Goal: Task Accomplishment & Management: Complete application form

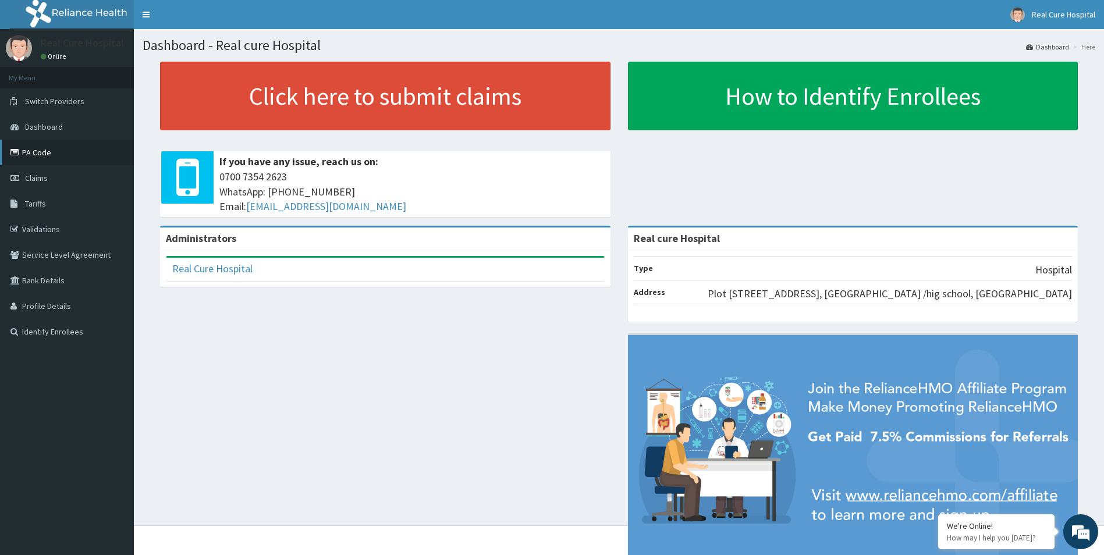
click at [46, 155] on link "PA Code" at bounding box center [67, 153] width 134 height 26
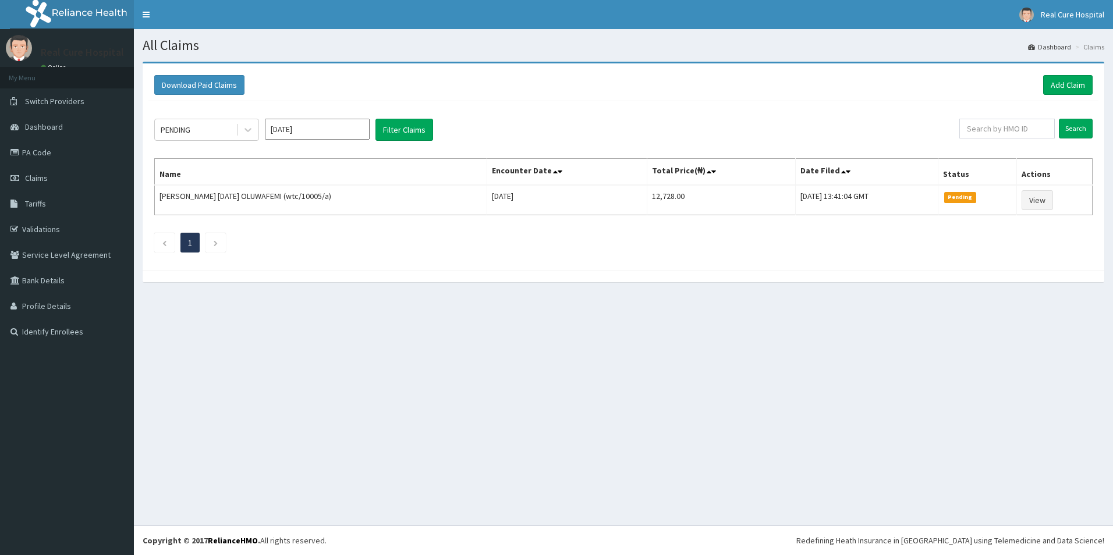
click at [1074, 81] on link "Add Claim" at bounding box center [1067, 85] width 49 height 20
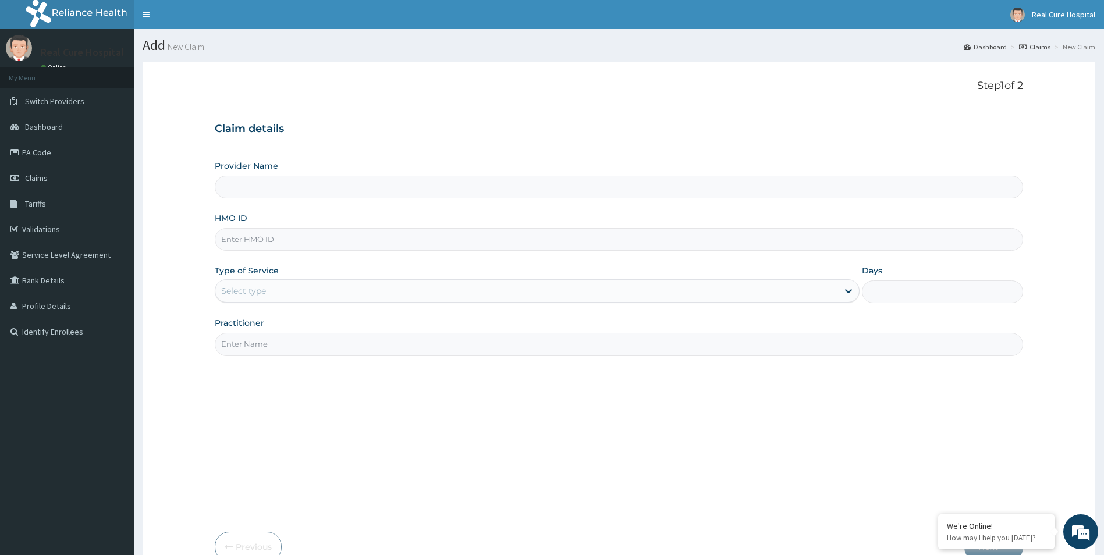
drag, startPoint x: 243, startPoint y: 241, endPoint x: 383, endPoint y: 236, distance: 140.9
click at [248, 240] on input "HMO ID" at bounding box center [619, 239] width 809 height 23
type input "Real cure Hospital"
type input "dgc/10489/b"
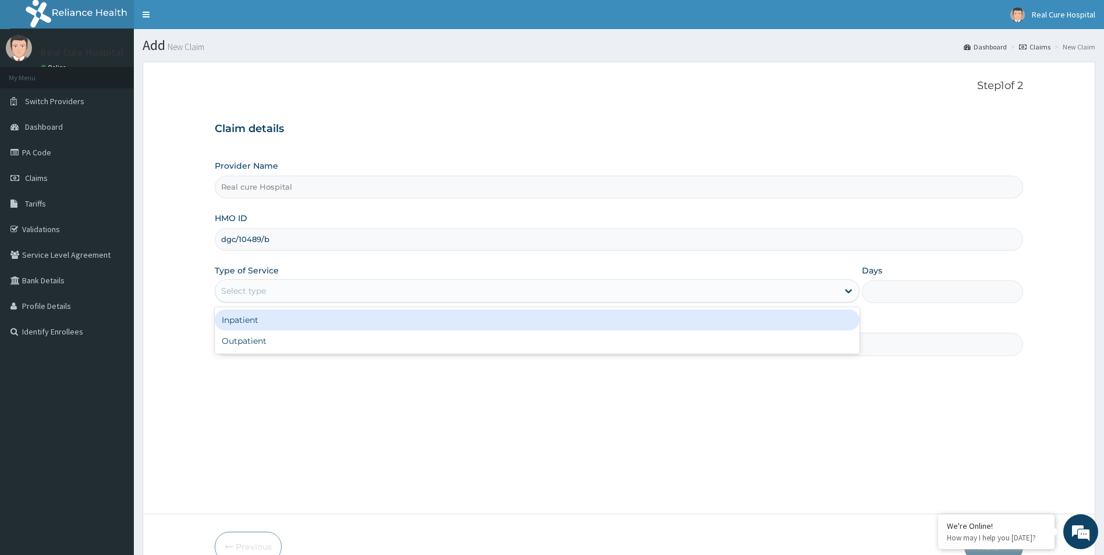
click at [250, 297] on div "Select type" at bounding box center [526, 291] width 623 height 19
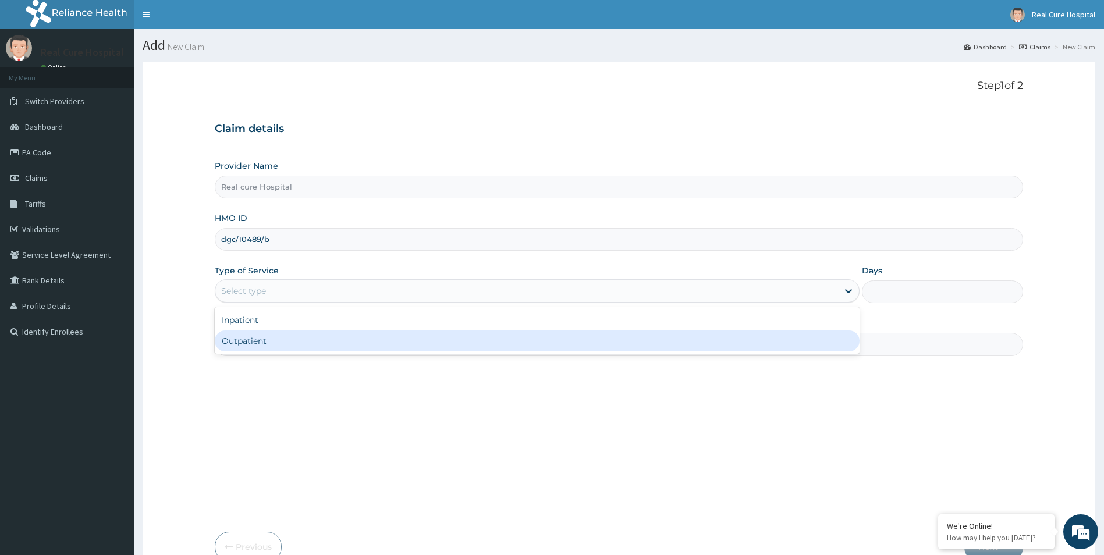
click at [239, 342] on div "Outpatient" at bounding box center [537, 340] width 645 height 21
type input "1"
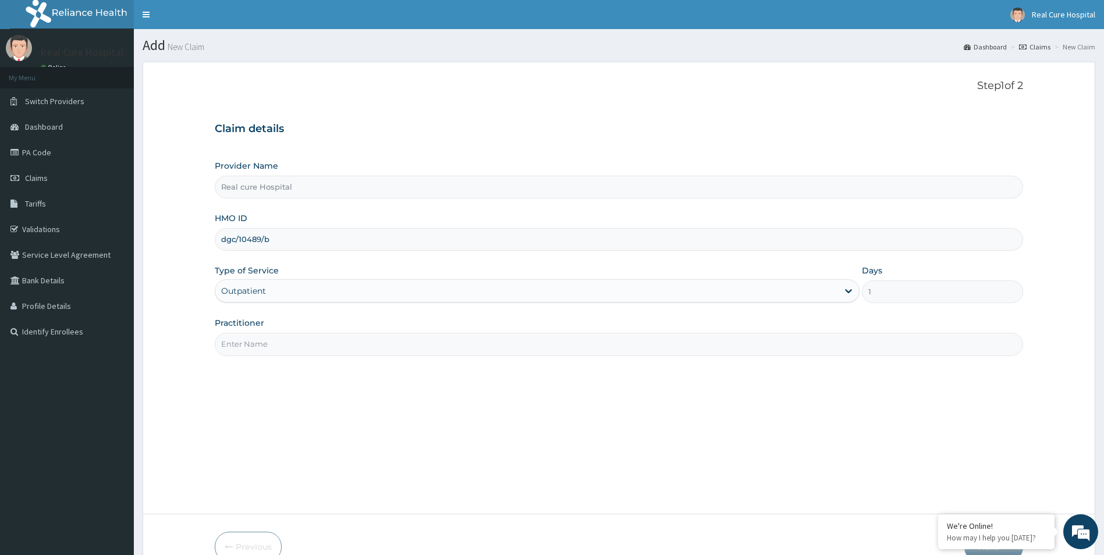
click at [244, 343] on input "Practitioner" at bounding box center [619, 344] width 809 height 23
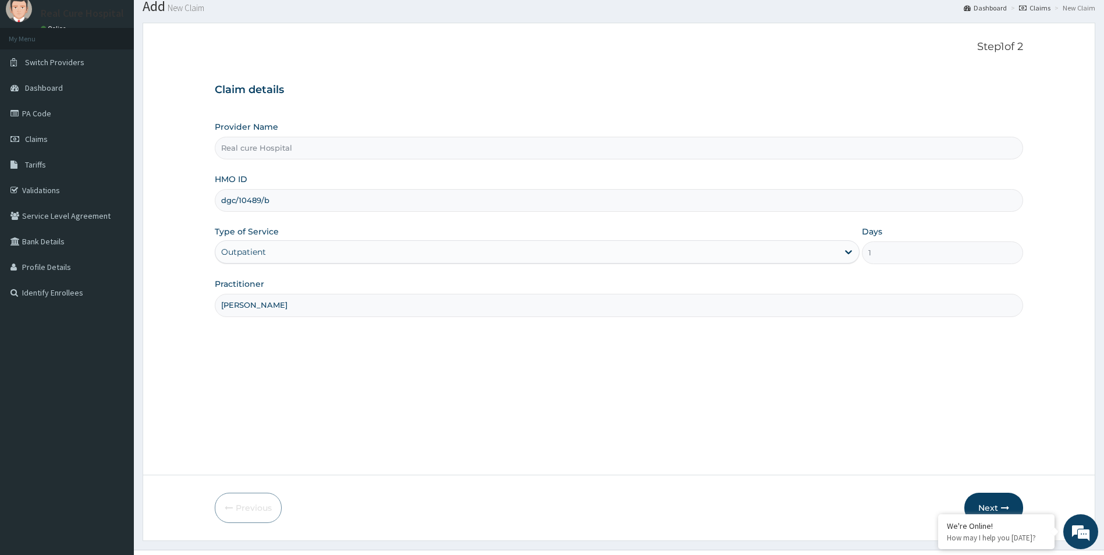
scroll to position [63, 0]
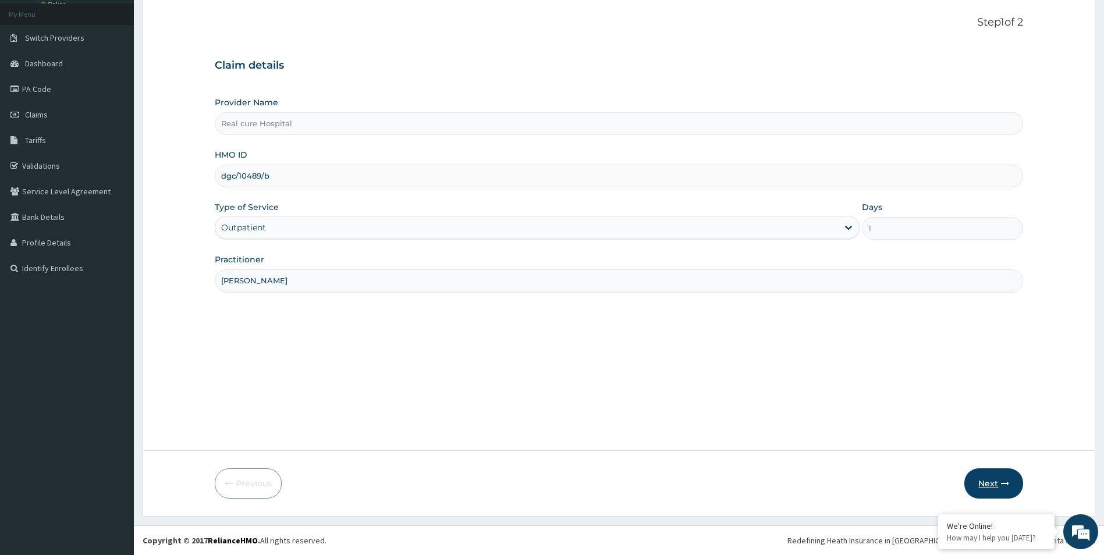
type input "dr opawoye"
click at [991, 484] on button "Next" at bounding box center [993, 483] width 59 height 30
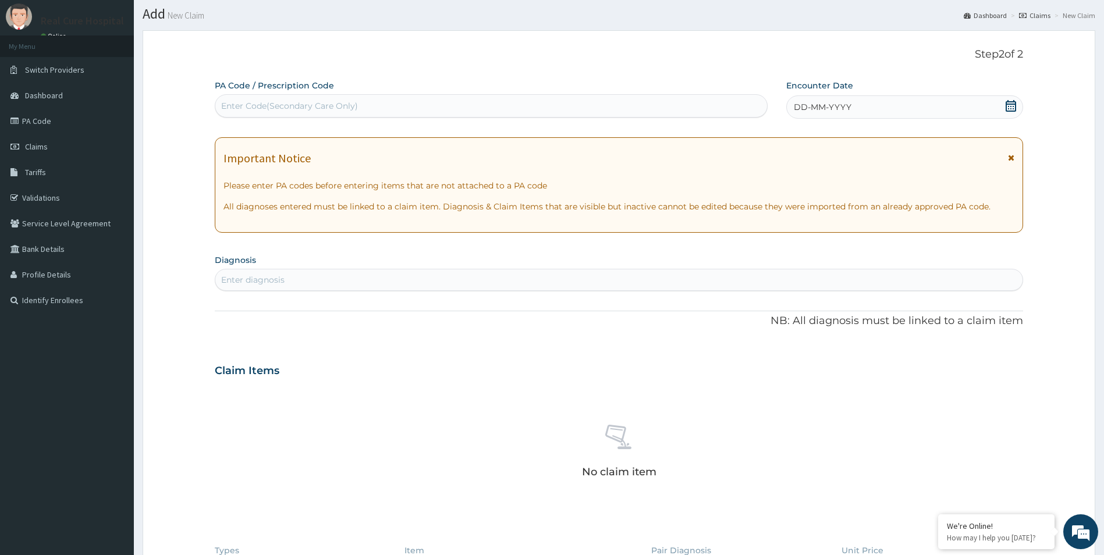
scroll to position [0, 0]
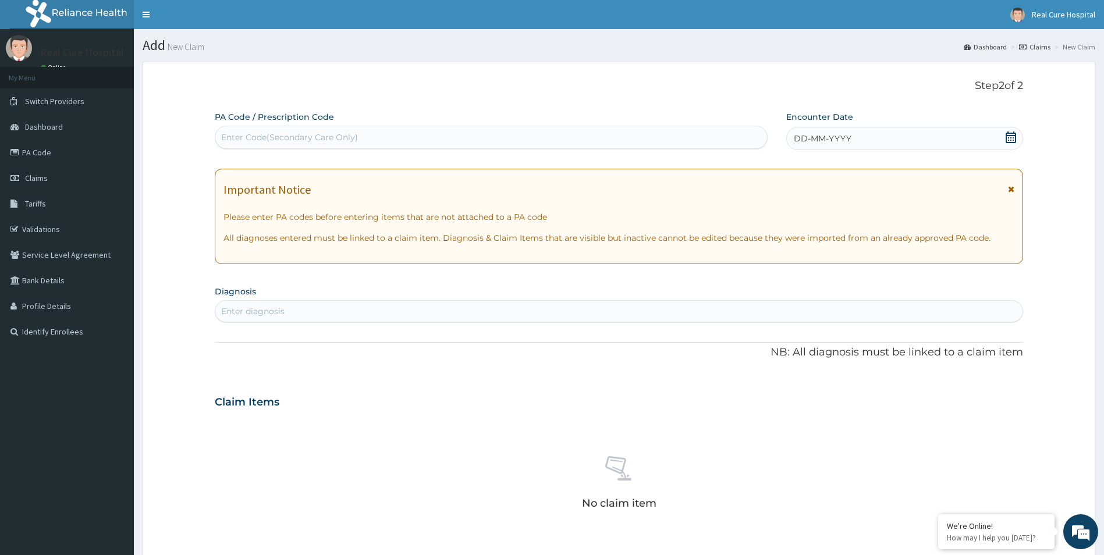
click at [266, 308] on div "Enter diagnosis" at bounding box center [252, 311] width 63 height 12
type input "f"
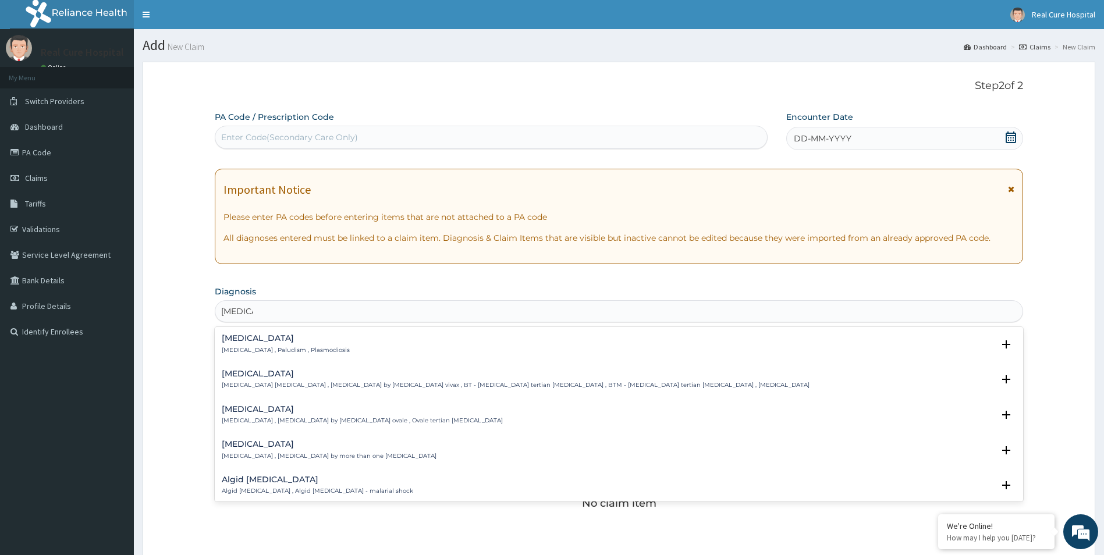
type input "malaria"
click at [232, 339] on h4 "Malaria" at bounding box center [286, 338] width 128 height 9
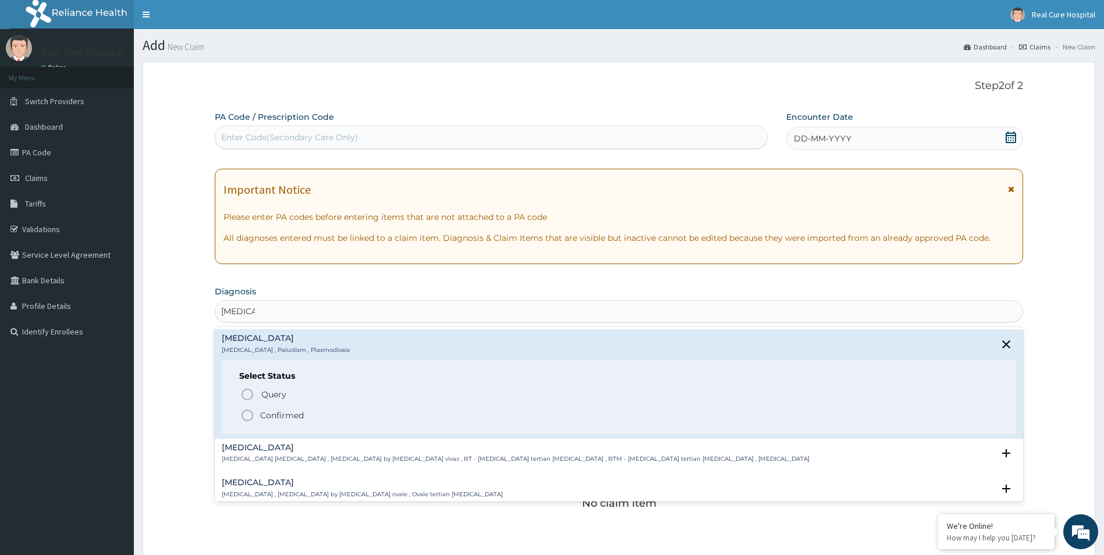
click at [243, 414] on icon "status option filled" at bounding box center [247, 415] width 14 height 14
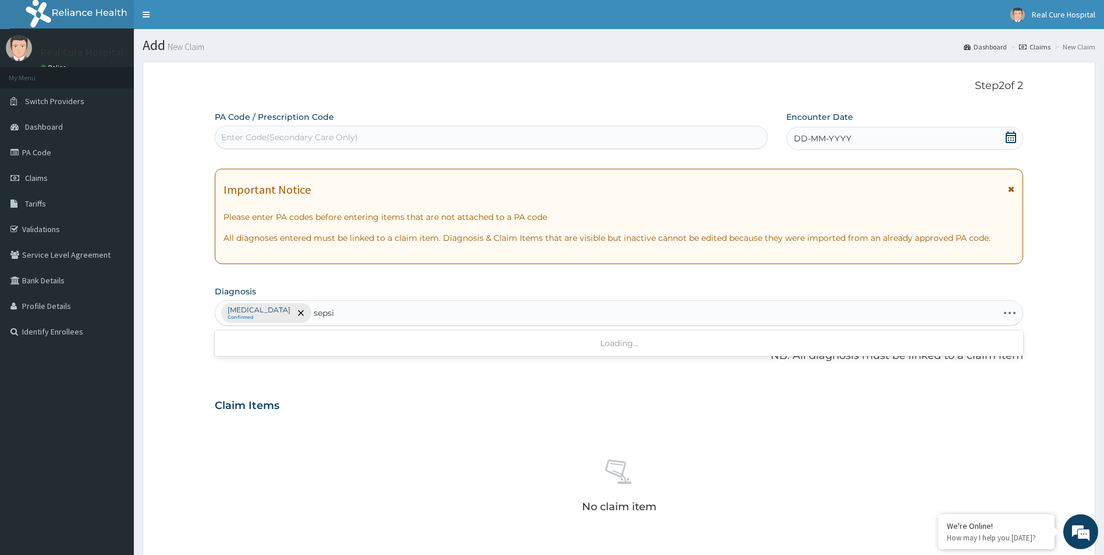
type input "sepsis"
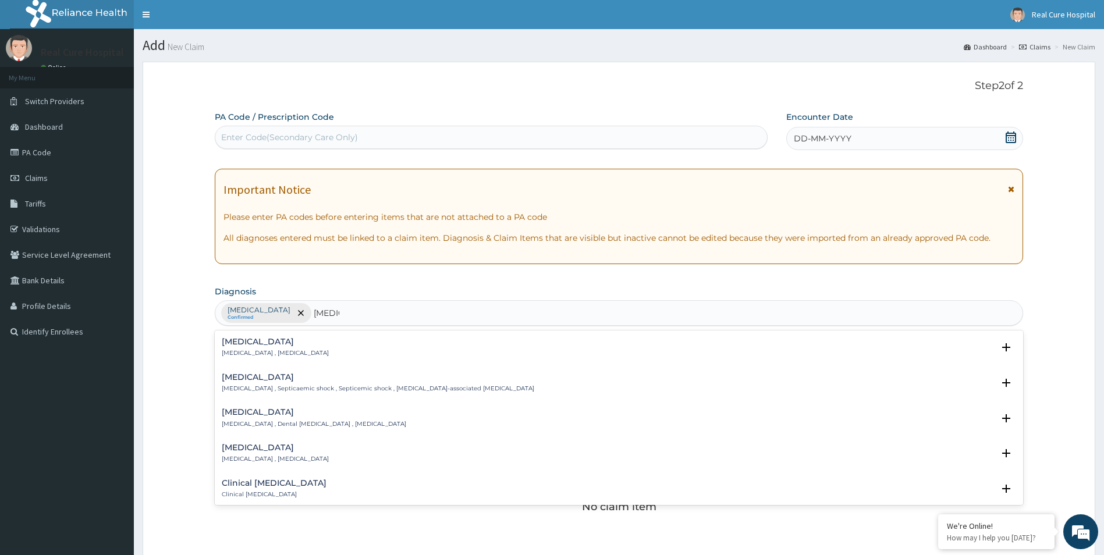
click at [228, 340] on h4 "Sepsis" at bounding box center [275, 341] width 107 height 9
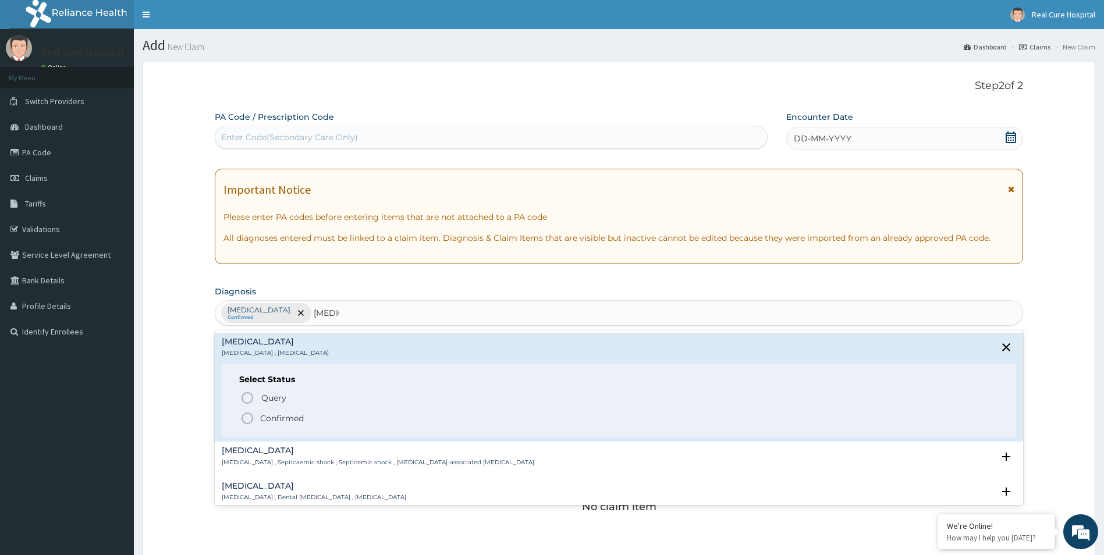
click at [246, 419] on icon "status option filled" at bounding box center [247, 418] width 14 height 14
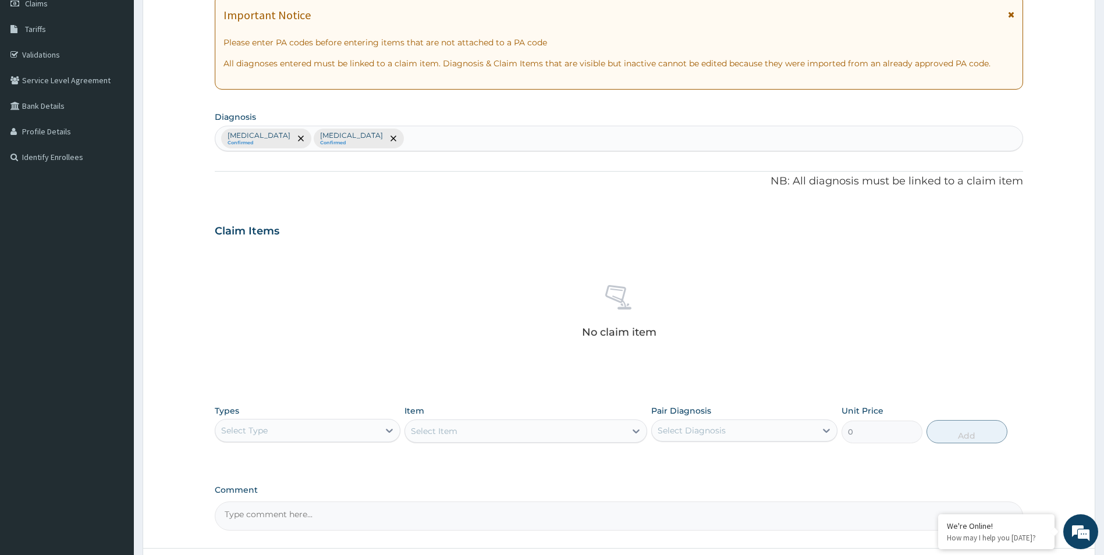
scroll to position [233, 0]
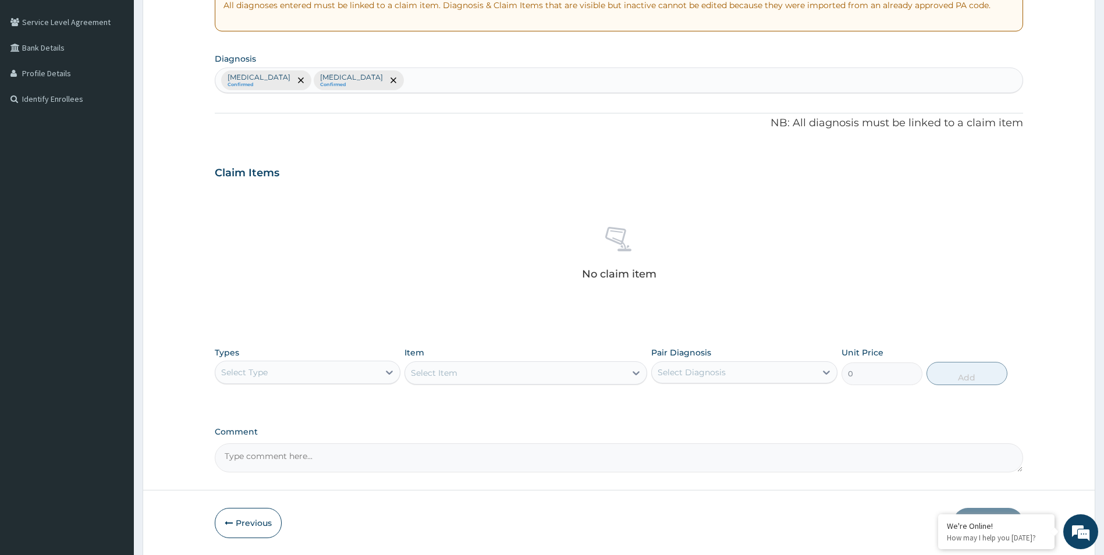
click at [302, 368] on div "Select Type" at bounding box center [297, 372] width 164 height 19
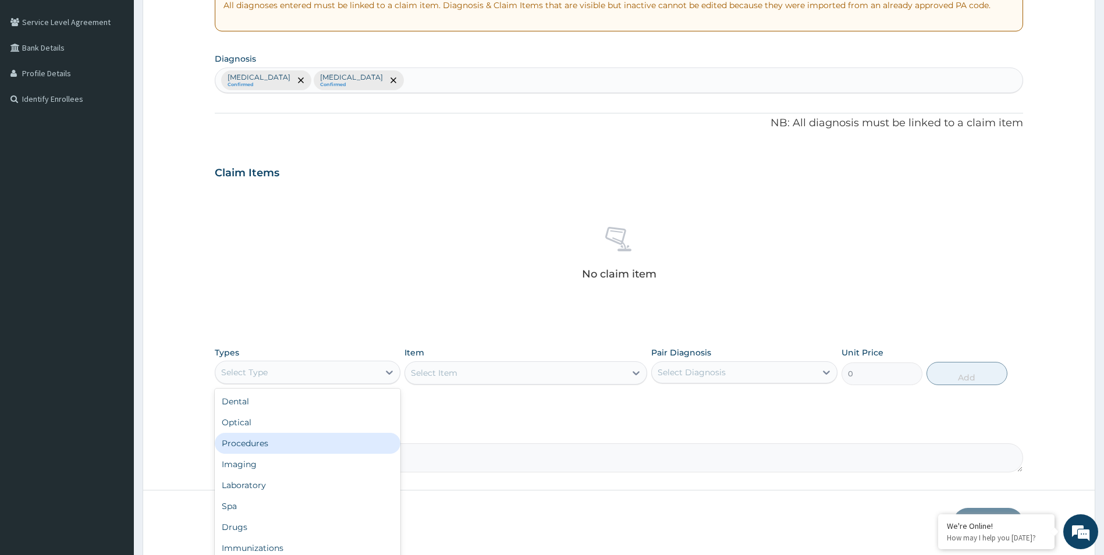
click at [257, 443] on div "Procedures" at bounding box center [308, 443] width 186 height 21
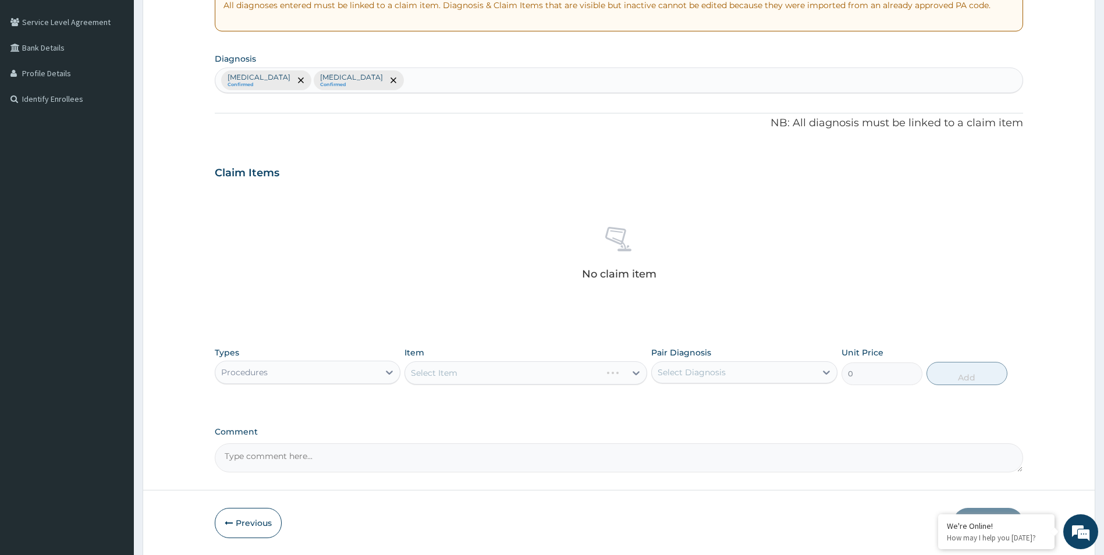
click at [527, 374] on div "Select Item" at bounding box center [525, 372] width 243 height 23
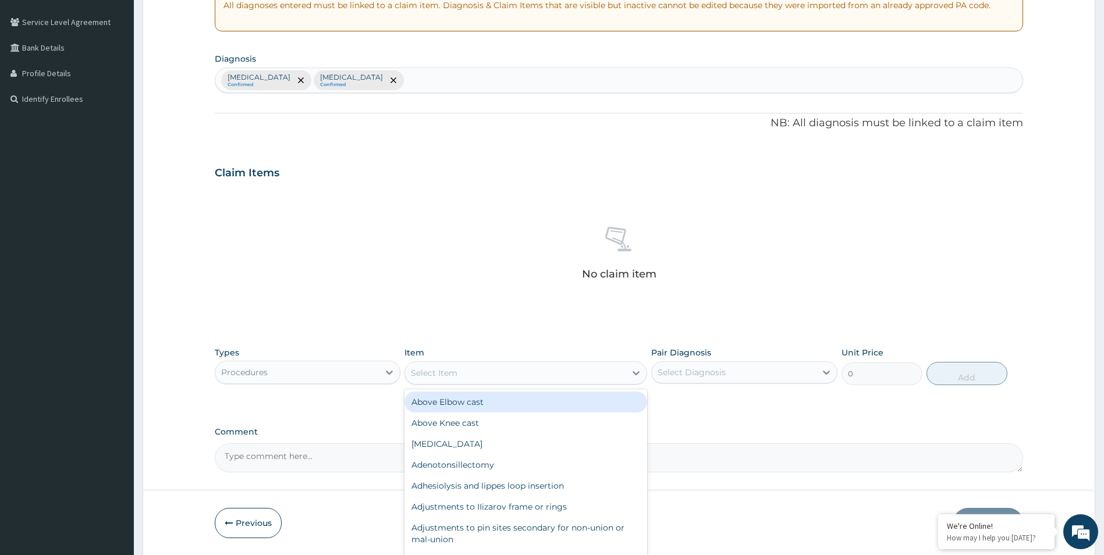
click at [547, 373] on div "Select Item" at bounding box center [515, 373] width 221 height 19
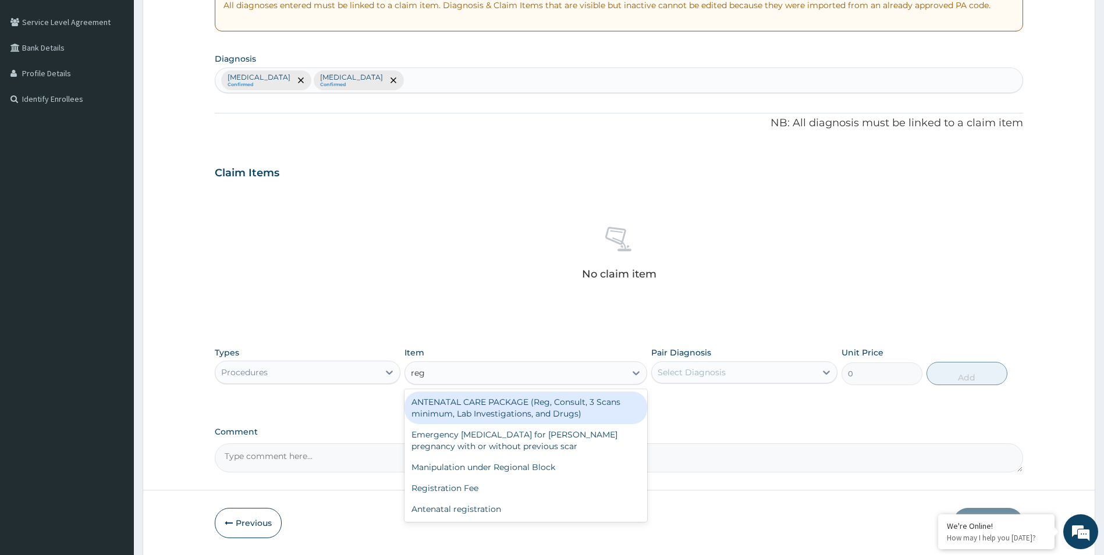
type input "regi"
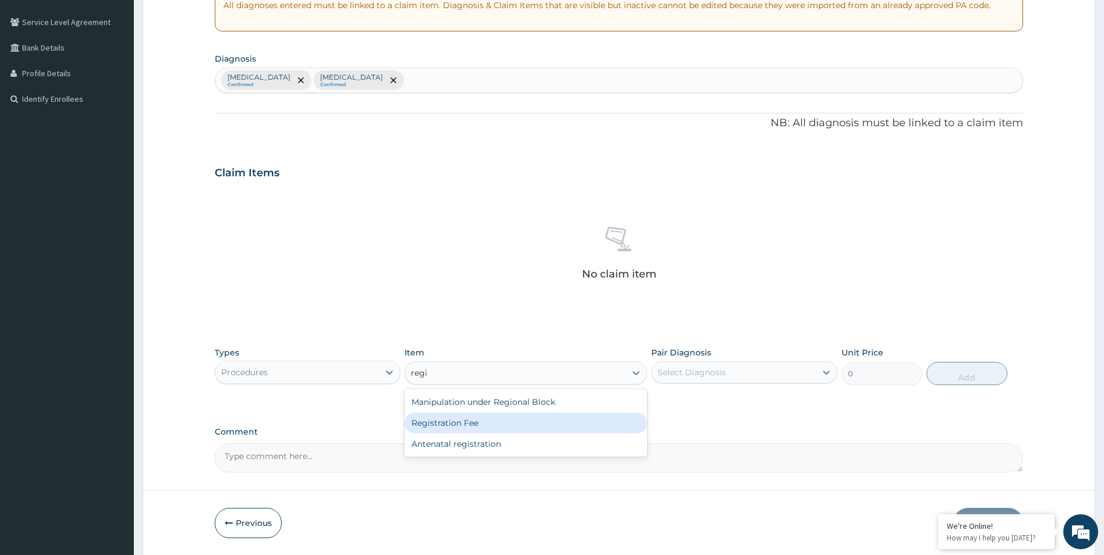
click at [452, 425] on div "Registration Fee" at bounding box center [525, 423] width 243 height 21
type input "2150"
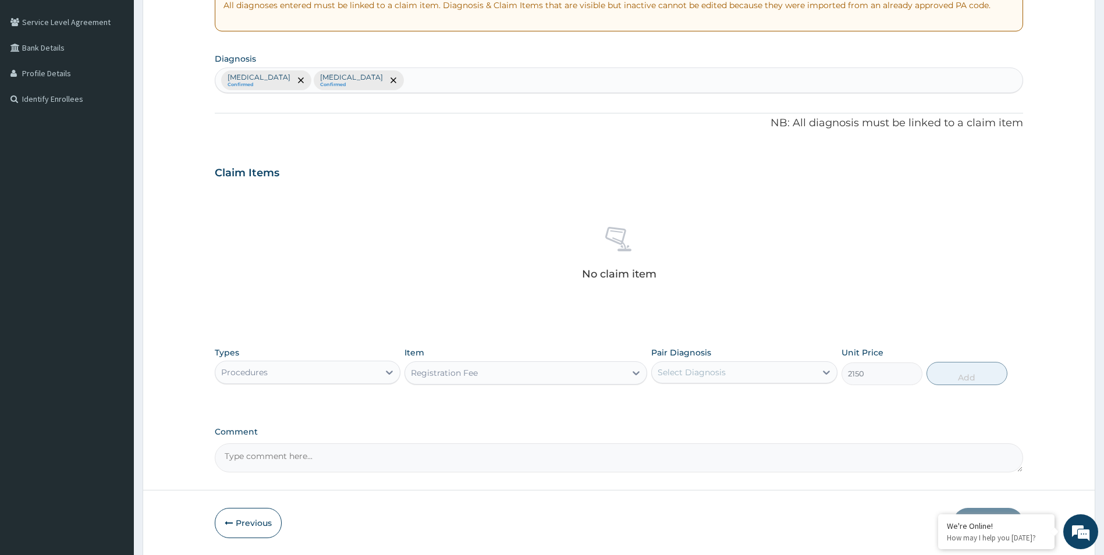
click at [716, 368] on div "Select Diagnosis" at bounding box center [691, 373] width 68 height 12
drag, startPoint x: 716, startPoint y: 401, endPoint x: 715, endPoint y: 422, distance: 21.0
click at [716, 401] on div "Malaria" at bounding box center [744, 402] width 186 height 24
checkbox input "true"
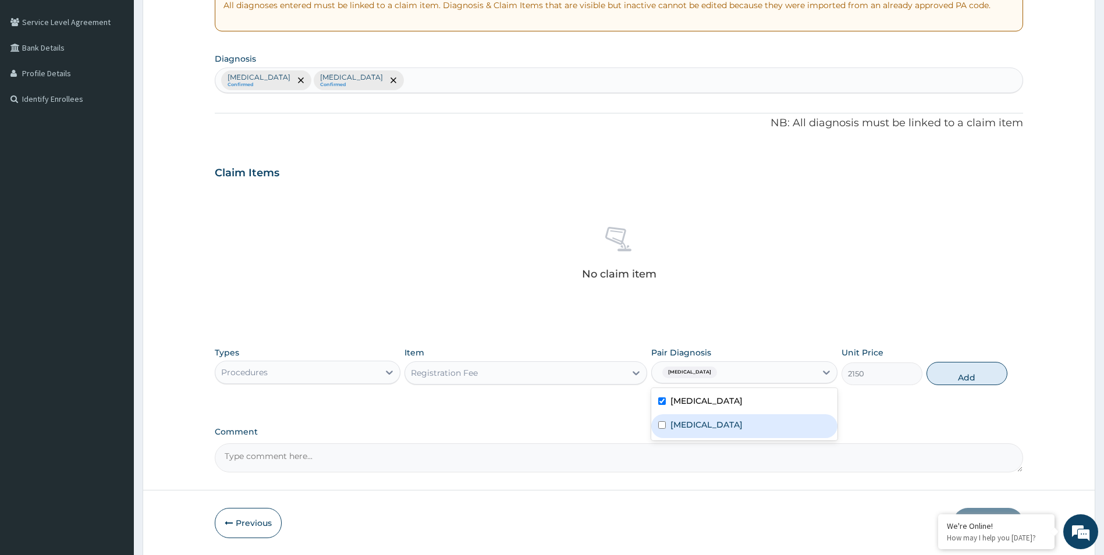
click at [713, 425] on div "Sepsis" at bounding box center [744, 426] width 186 height 24
checkbox input "true"
click at [975, 378] on button "Add" at bounding box center [966, 373] width 81 height 23
type input "0"
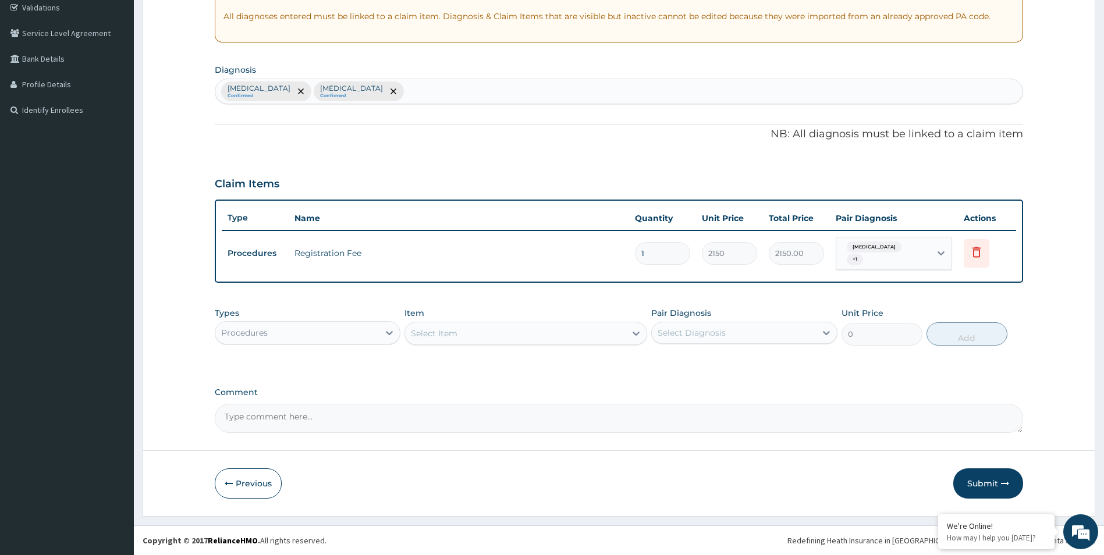
scroll to position [217, 0]
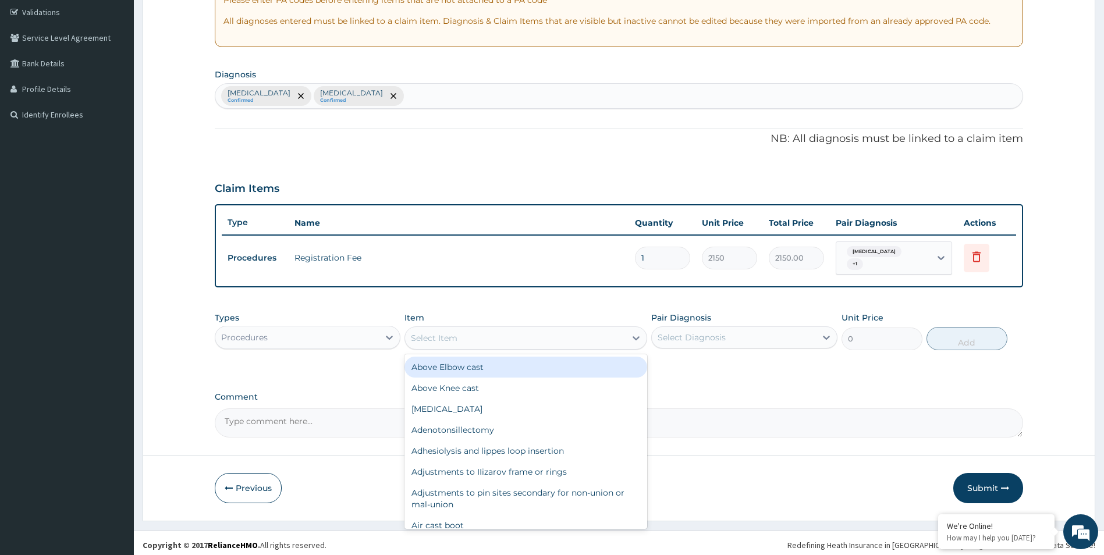
click at [483, 329] on div "Select Item" at bounding box center [515, 338] width 221 height 19
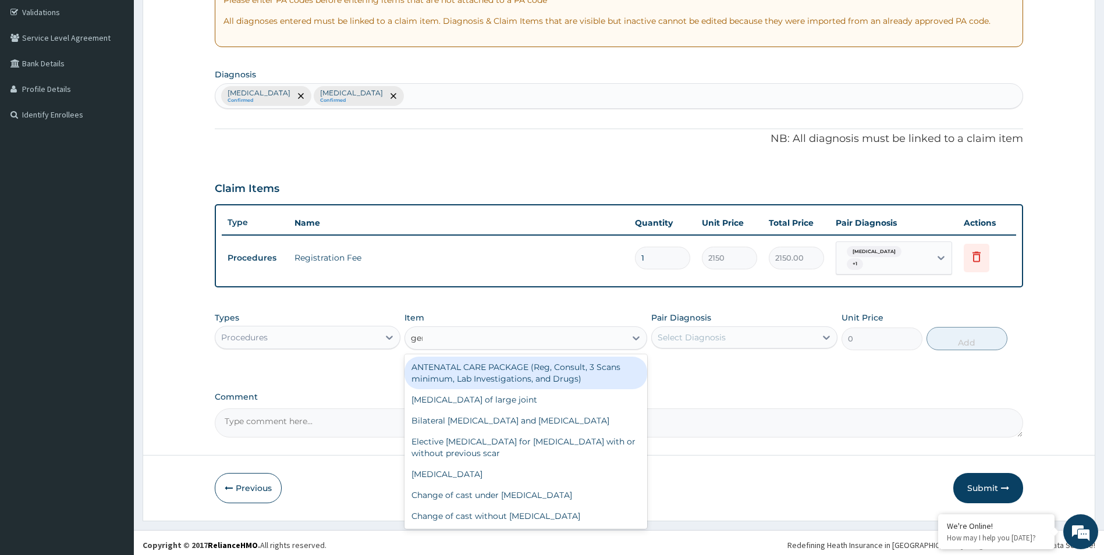
type input "gene"
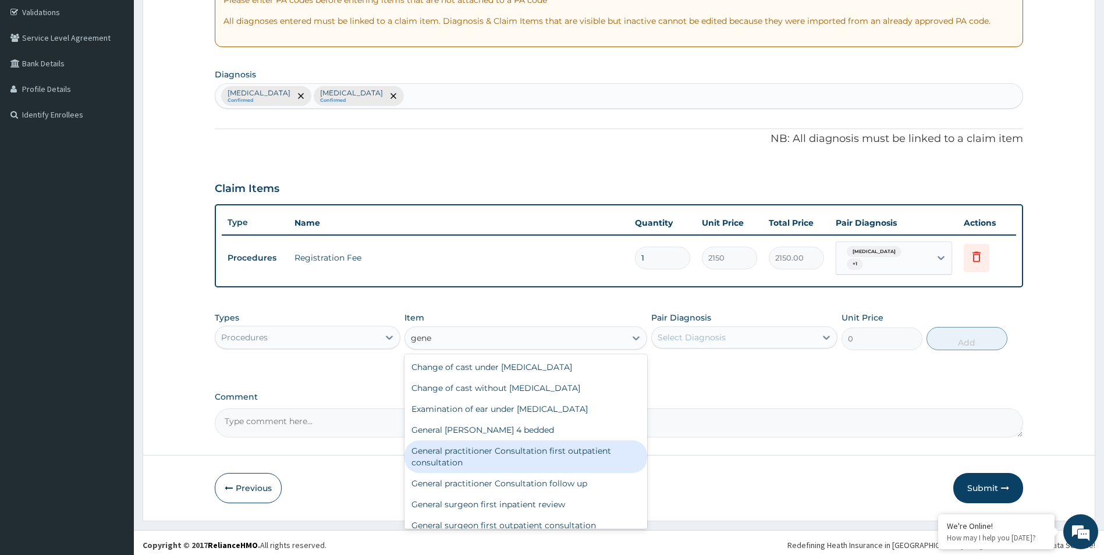
drag, startPoint x: 500, startPoint y: 457, endPoint x: 645, endPoint y: 375, distance: 166.8
click at [501, 457] on div "General practitioner Consultation first outpatient consultation" at bounding box center [525, 456] width 243 height 33
type input "3547.5"
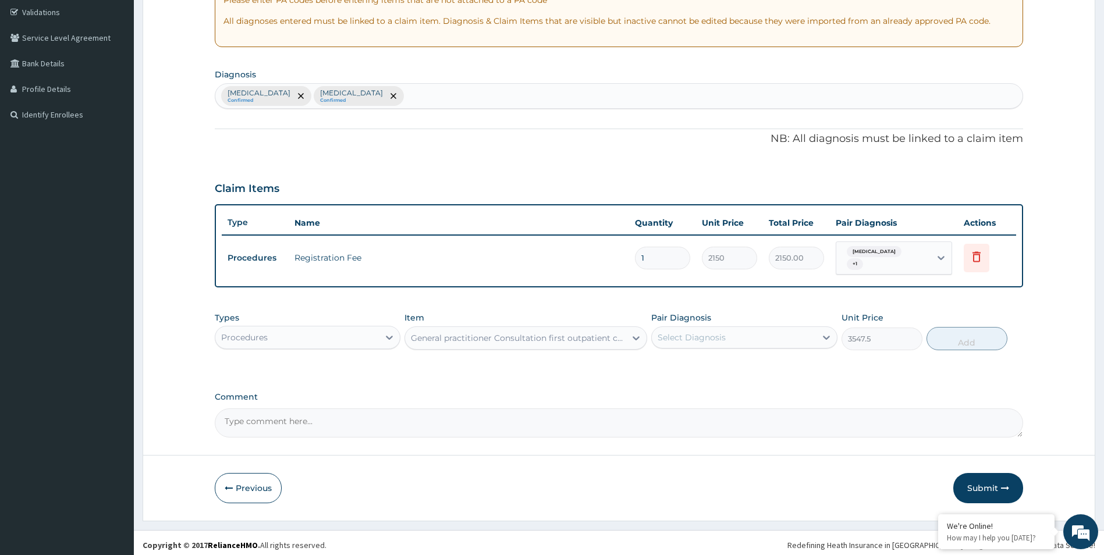
click at [713, 332] on div "Select Diagnosis" at bounding box center [691, 338] width 68 height 12
click at [715, 365] on div "Malaria" at bounding box center [744, 368] width 186 height 24
checkbox input "true"
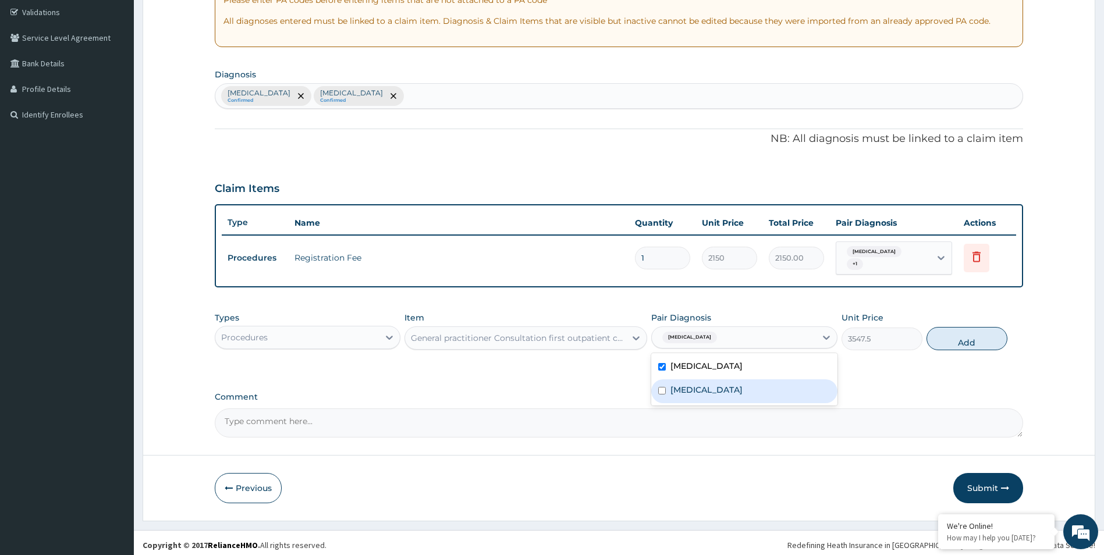
click at [706, 389] on div "Sepsis" at bounding box center [744, 391] width 186 height 24
checkbox input "true"
click at [967, 338] on button "Add" at bounding box center [966, 338] width 81 height 23
type input "0"
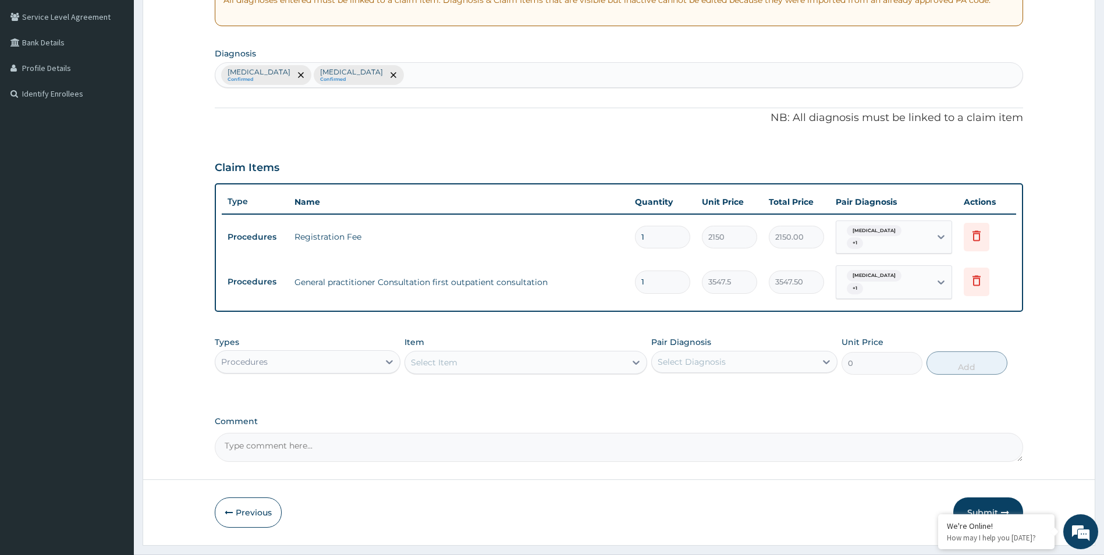
scroll to position [257, 0]
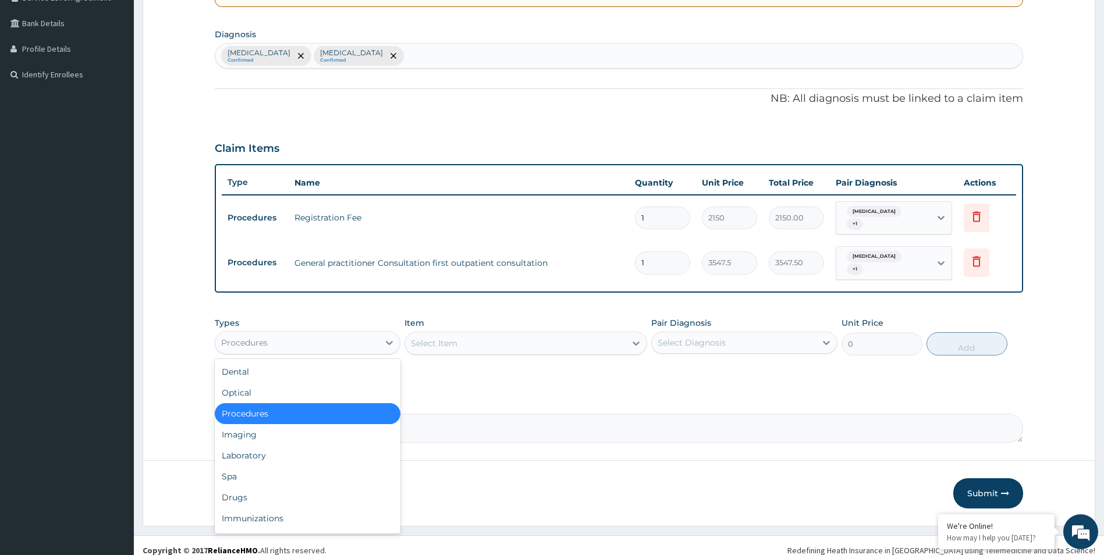
click at [261, 337] on div "Procedures" at bounding box center [244, 343] width 47 height 12
click at [255, 445] on div "Laboratory" at bounding box center [308, 455] width 186 height 21
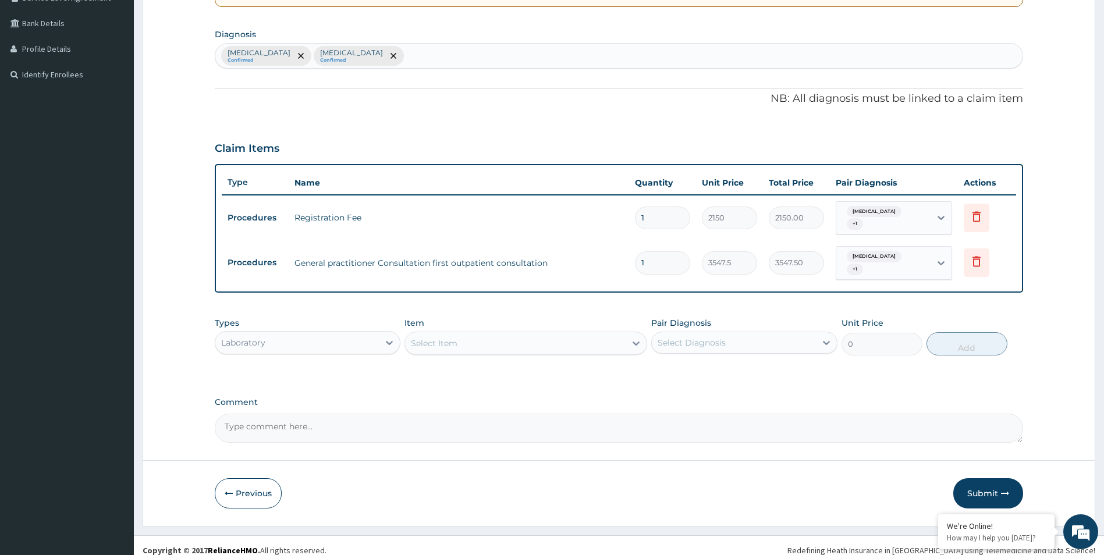
click at [503, 334] on div "Select Item" at bounding box center [515, 343] width 221 height 19
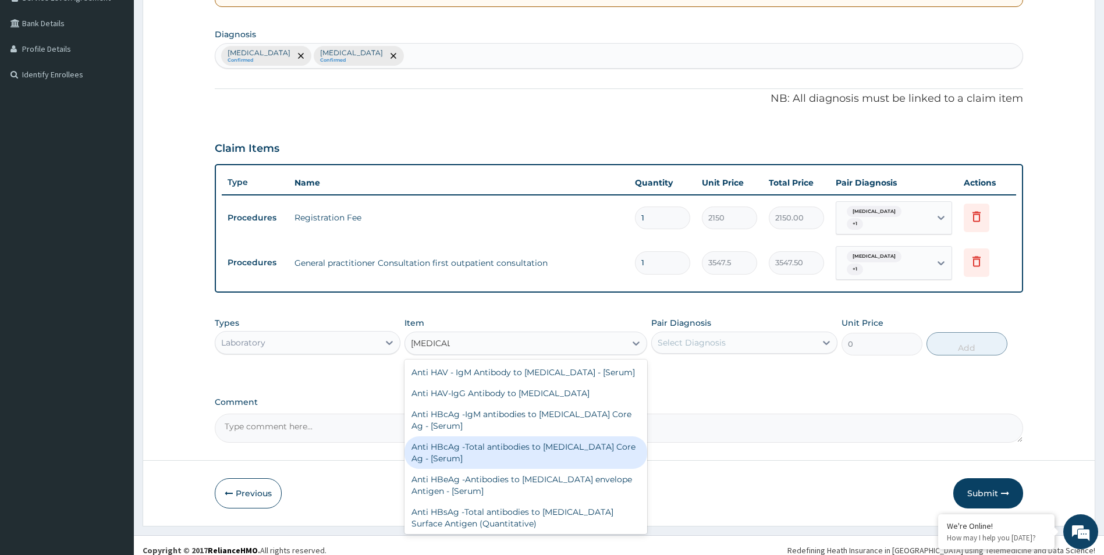
type input "hepatitis"
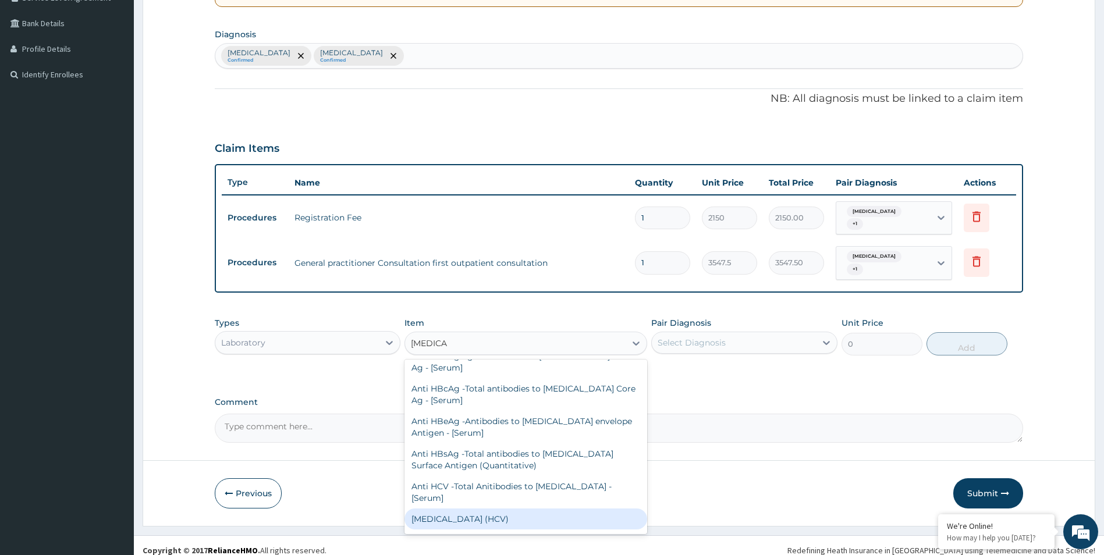
scroll to position [109, 0]
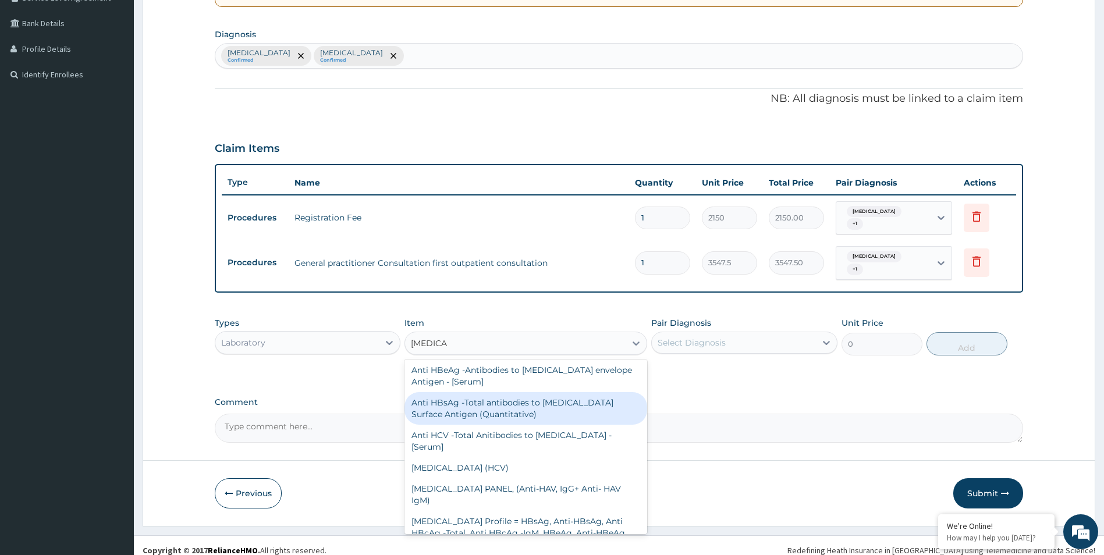
click at [495, 392] on div "Anti HBsAg -Total antibodies to Hepatitis B Surface Antigen (Quantitative)" at bounding box center [525, 408] width 243 height 33
type input "4300"
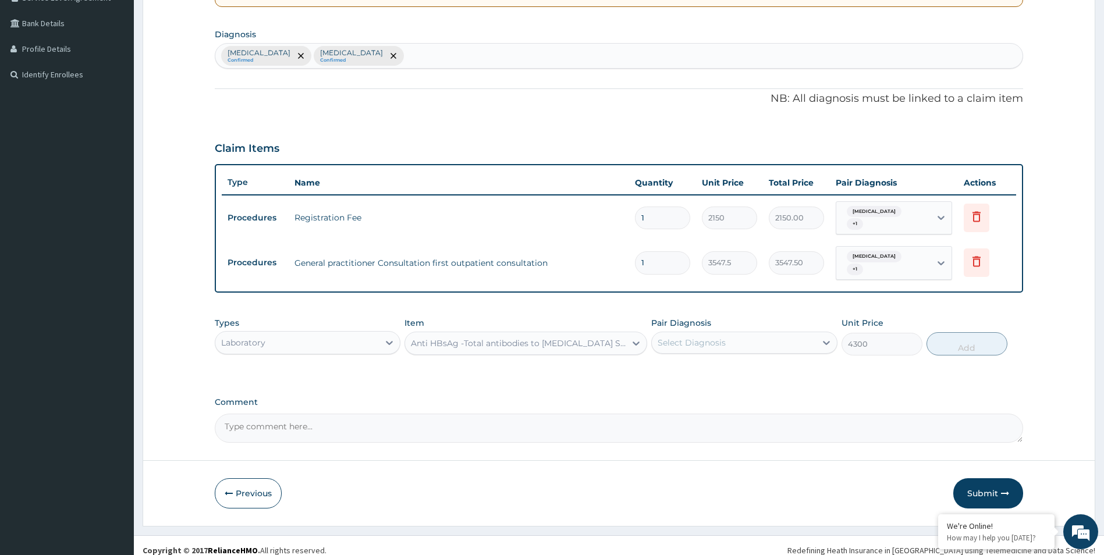
click at [516, 337] on div "Anti HBsAg -Total antibodies to Hepatitis B Surface Antigen (Quantitative)" at bounding box center [519, 343] width 216 height 12
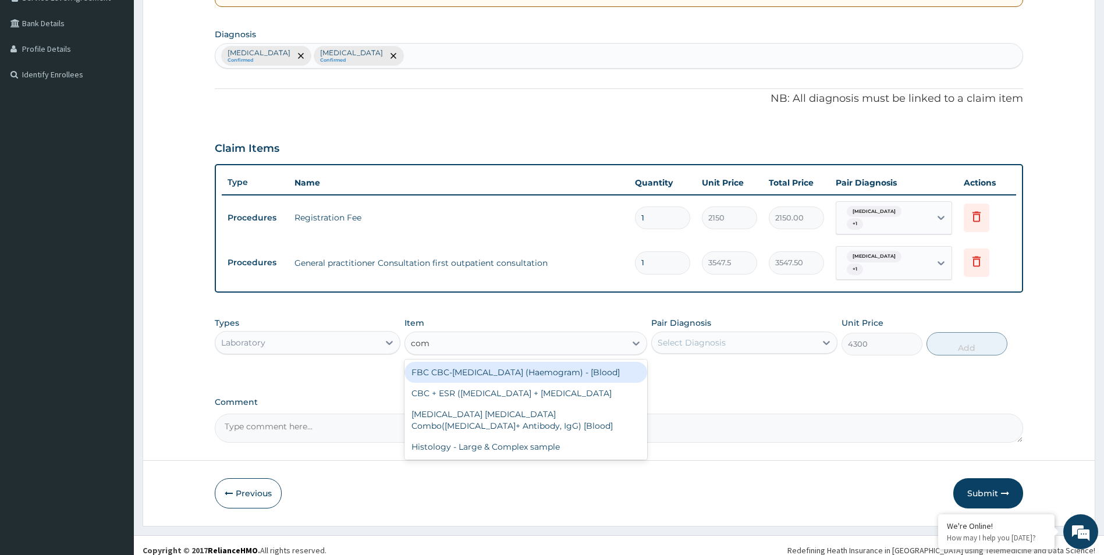
scroll to position [0, 0]
type input "complet"
click at [507, 368] on div "FBC CBC-Complete Blood Count (Haemogram) - [Blood]" at bounding box center [525, 372] width 243 height 21
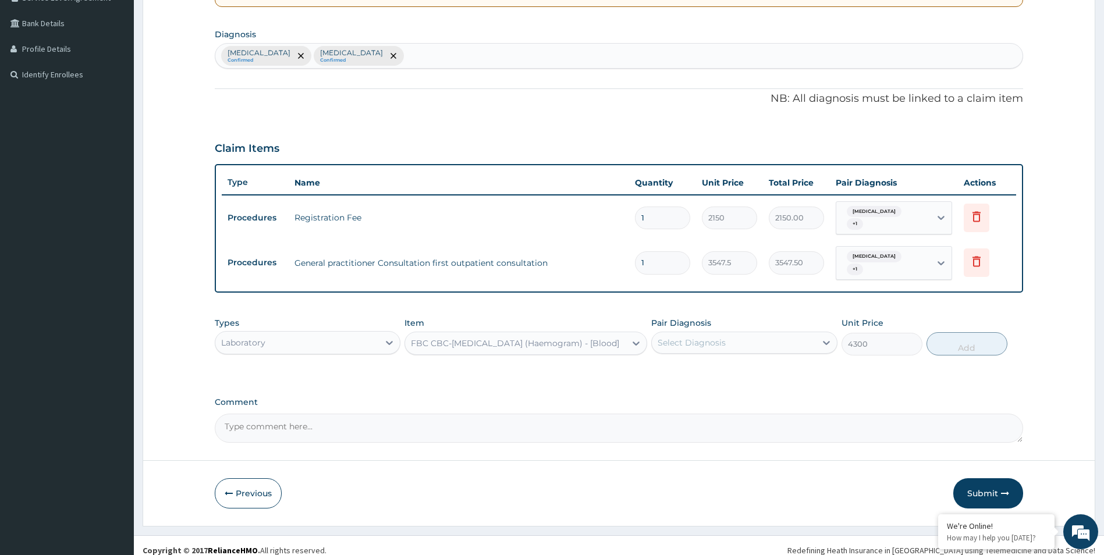
click at [713, 337] on div "Select Diagnosis" at bounding box center [691, 343] width 68 height 12
click at [712, 361] on div "Malaria" at bounding box center [744, 373] width 186 height 24
checkbox input "true"
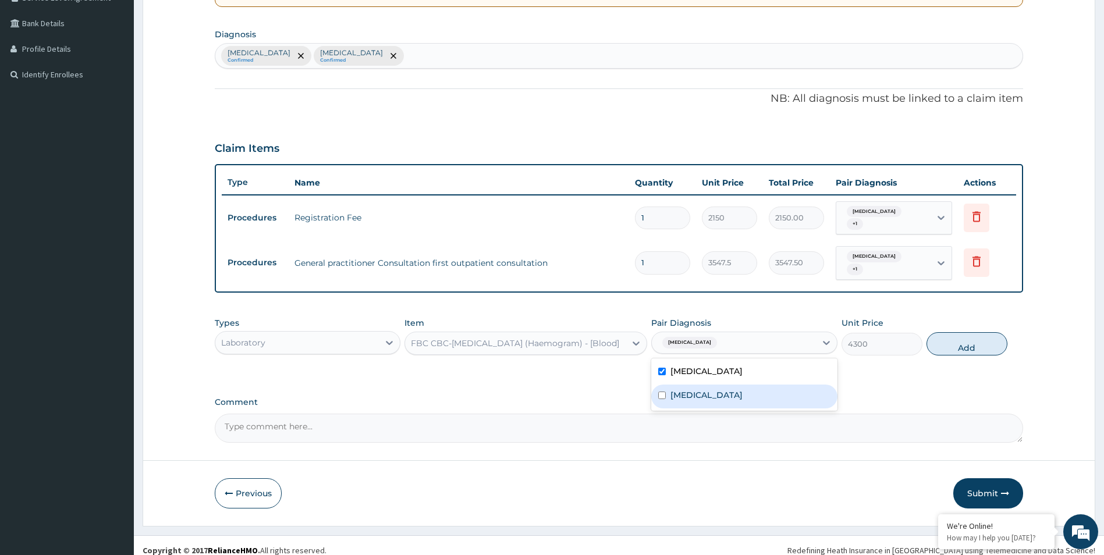
click at [710, 385] on div "Sepsis" at bounding box center [744, 397] width 186 height 24
checkbox input "true"
click at [971, 333] on button "Add" at bounding box center [966, 343] width 81 height 23
type input "0"
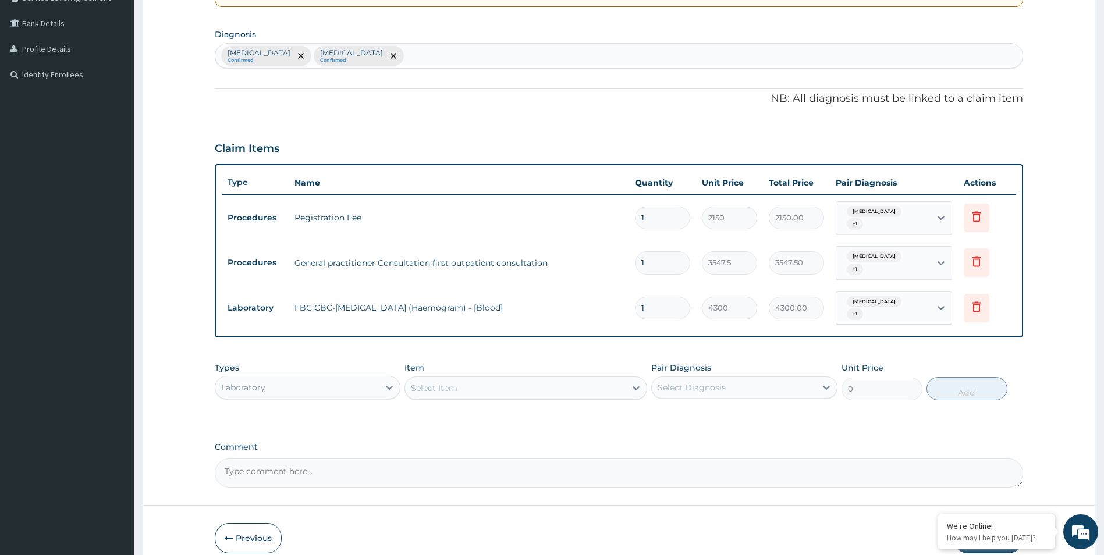
click at [460, 379] on div "Select Item" at bounding box center [515, 388] width 221 height 19
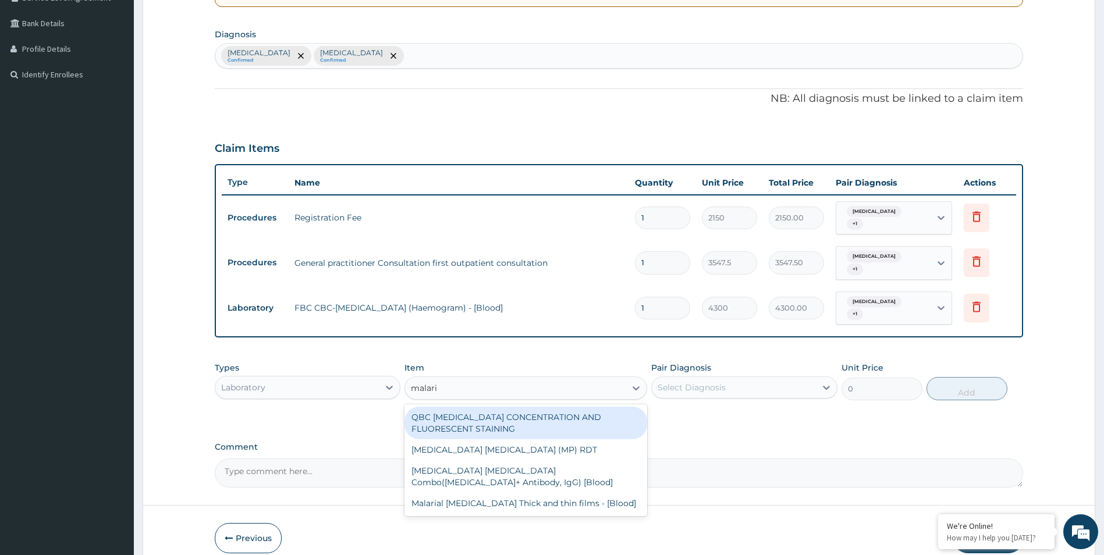
type input "malaria"
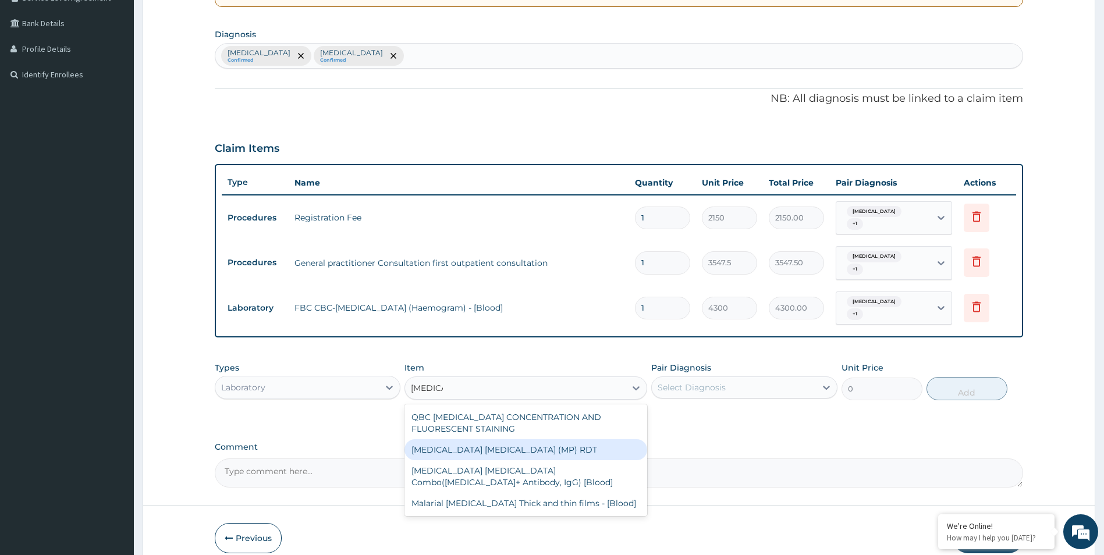
click at [457, 439] on div "MALARIA PARASITE (MP) RDT" at bounding box center [525, 449] width 243 height 21
type input "1612.5"
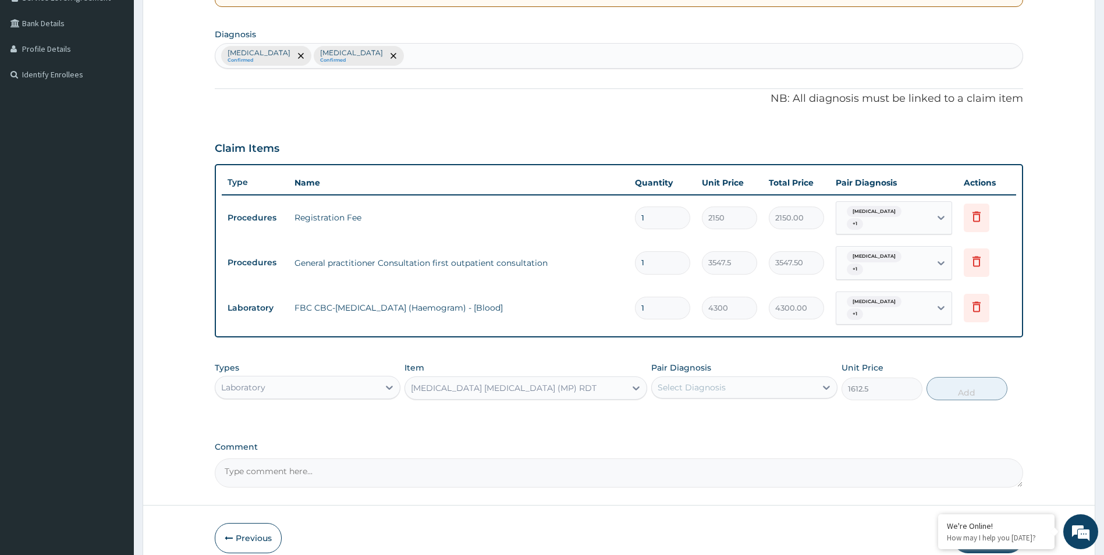
click at [764, 378] on div "Select Diagnosis" at bounding box center [734, 387] width 164 height 19
click at [744, 406] on div "Malaria" at bounding box center [744, 418] width 186 height 24
checkbox input "true"
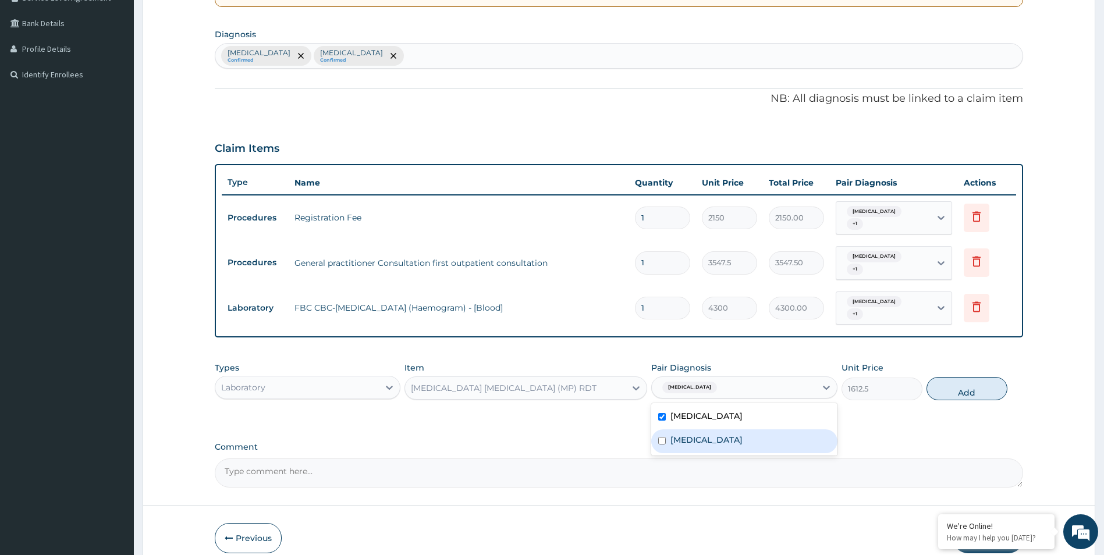
drag, startPoint x: 734, startPoint y: 427, endPoint x: 801, endPoint y: 403, distance: 70.8
click at [740, 429] on div "Sepsis" at bounding box center [744, 441] width 186 height 24
checkbox input "true"
click at [968, 377] on button "Add" at bounding box center [966, 388] width 81 height 23
type input "0"
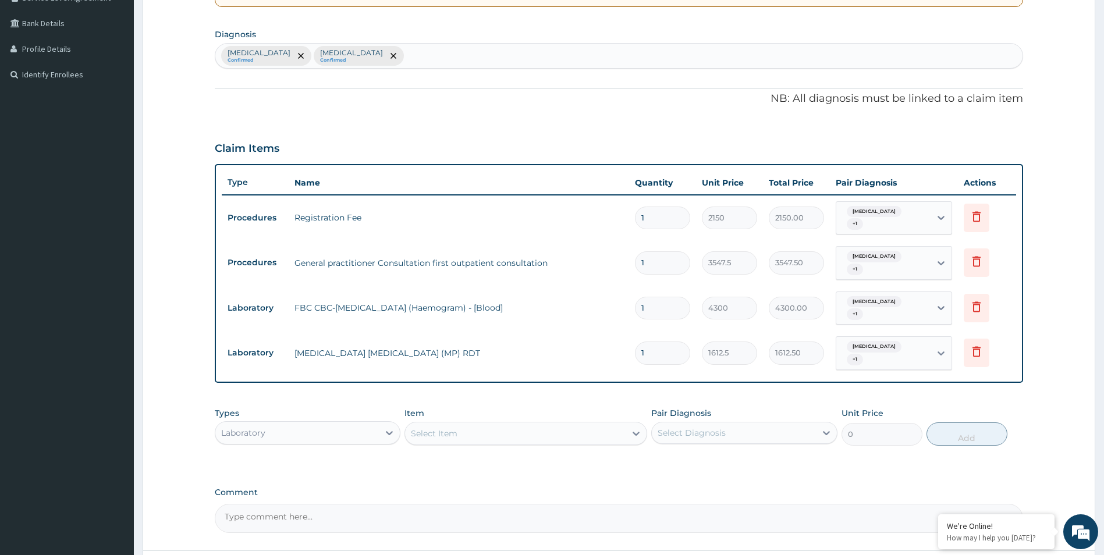
click at [296, 424] on div "Laboratory" at bounding box center [297, 433] width 164 height 19
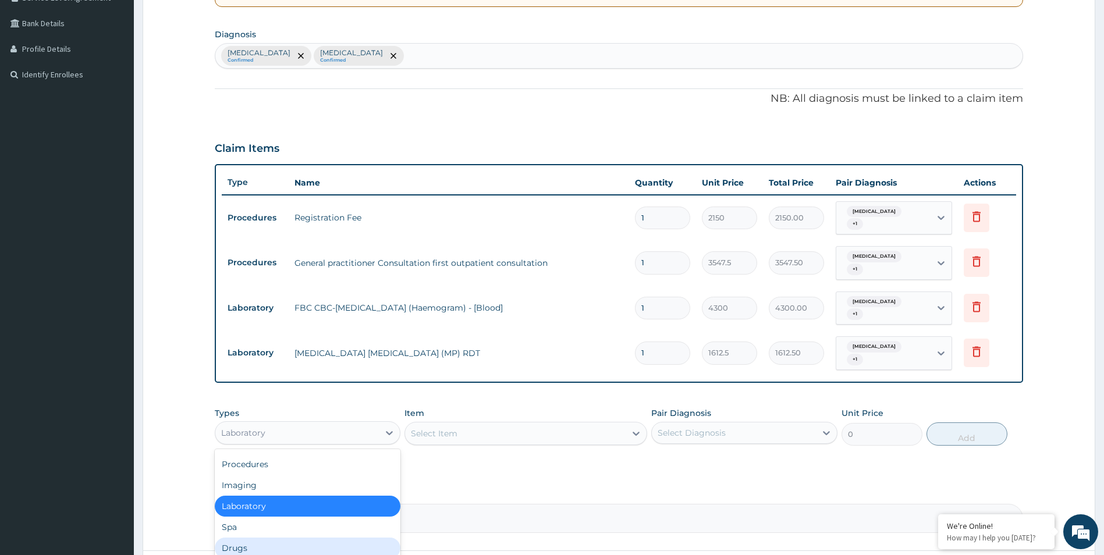
click at [270, 538] on div "Drugs" at bounding box center [308, 548] width 186 height 21
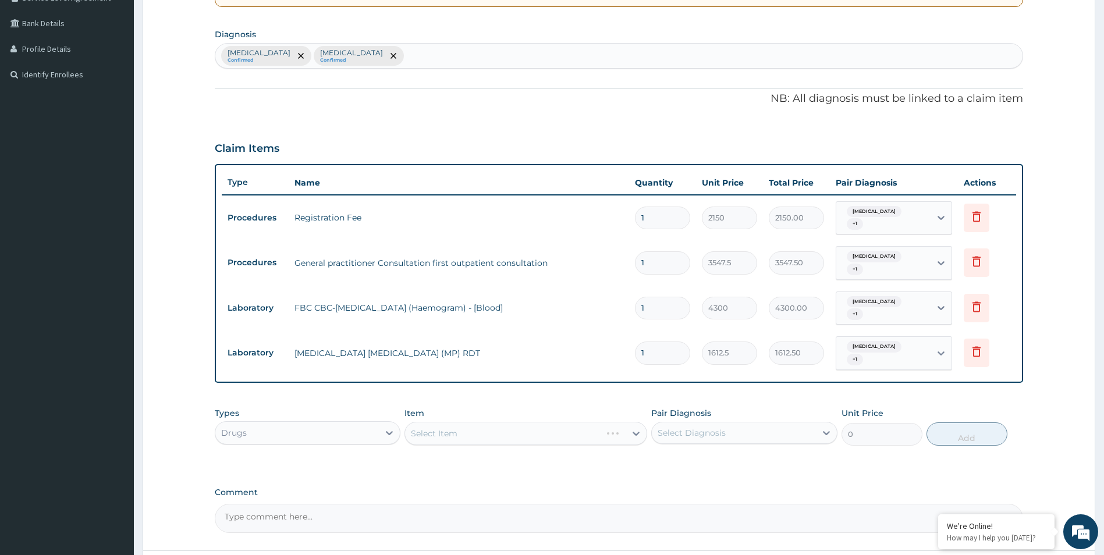
click at [507, 422] on div "Select Item" at bounding box center [525, 433] width 243 height 23
click at [523, 422] on div "Select Item" at bounding box center [525, 433] width 243 height 23
click at [543, 424] on div "Select Item" at bounding box center [515, 433] width 221 height 19
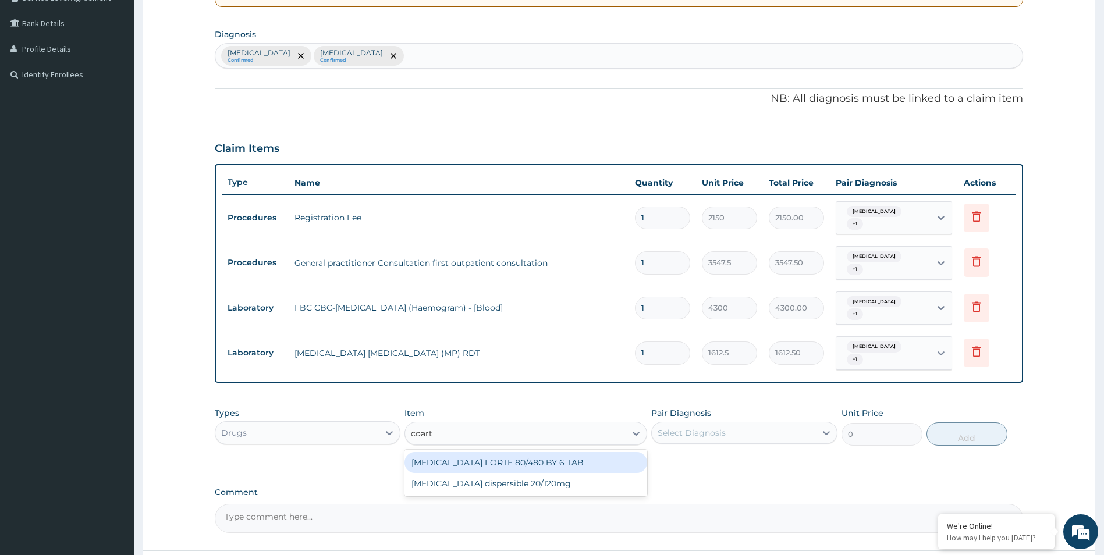
type input "coarte"
drag, startPoint x: 508, startPoint y: 443, endPoint x: 703, endPoint y: 420, distance: 196.2
click at [514, 452] on div "COARTEM FORTE 80/480 BY 6 TAB" at bounding box center [525, 462] width 243 height 21
type input "449.35"
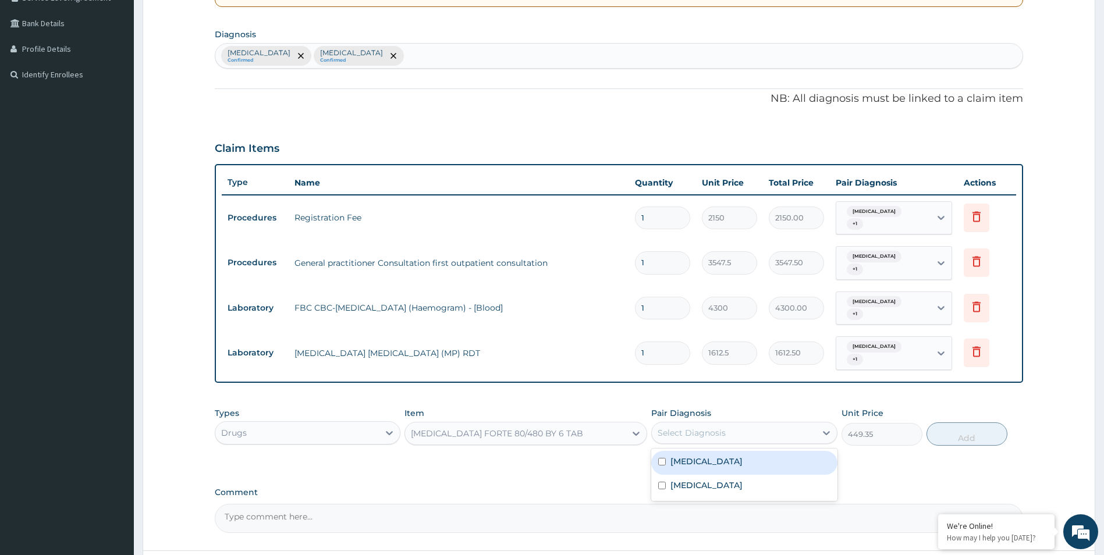
click at [718, 427] on div "Select Diagnosis" at bounding box center [691, 433] width 68 height 12
click at [709, 451] on div "Malaria" at bounding box center [744, 463] width 186 height 24
checkbox input "true"
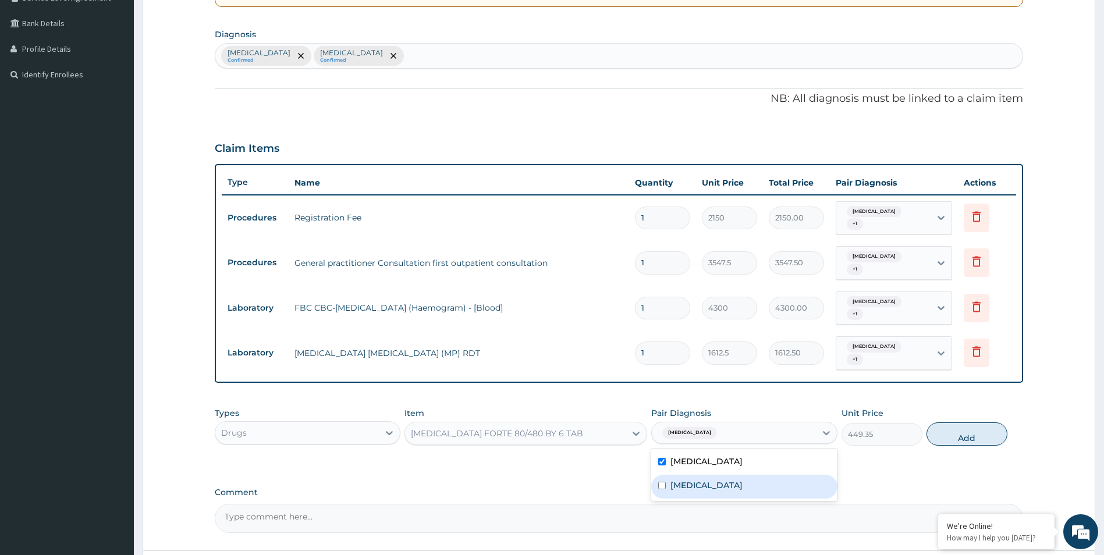
click at [711, 475] on div "Sepsis" at bounding box center [744, 487] width 186 height 24
checkbox input "true"
click at [980, 422] on button "Add" at bounding box center [966, 433] width 81 height 23
type input "0"
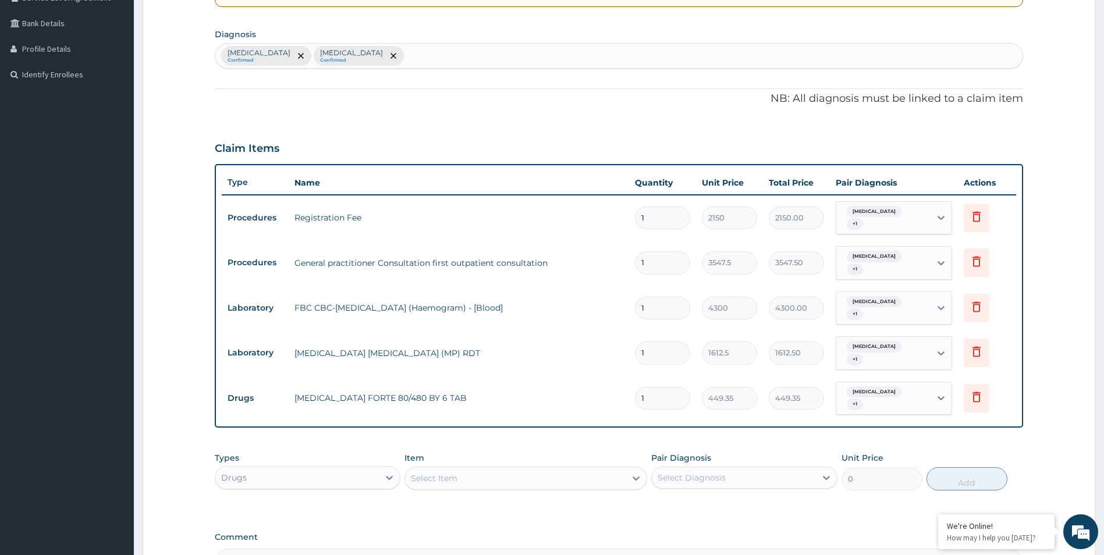
type input "0.00"
type input "6"
type input "2696.10"
type input "6"
click at [460, 469] on div "Select Item" at bounding box center [515, 478] width 221 height 19
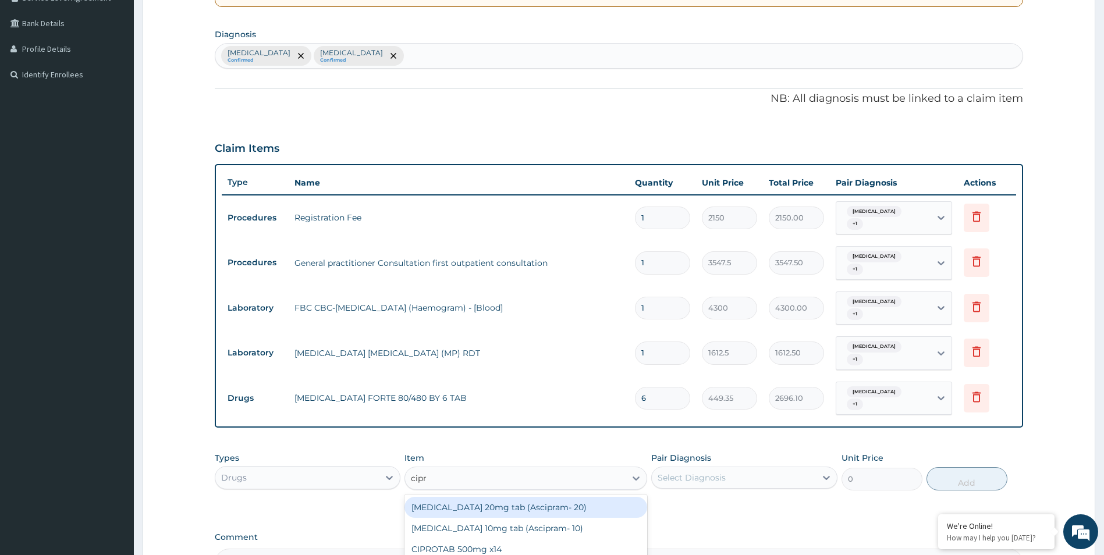
type input "cipro"
drag, startPoint x: 490, startPoint y: 484, endPoint x: 615, endPoint y: 461, distance: 127.2
click at [494, 497] on div "CIPROTAB 500mg x14" at bounding box center [525, 507] width 243 height 21
type input "319.275"
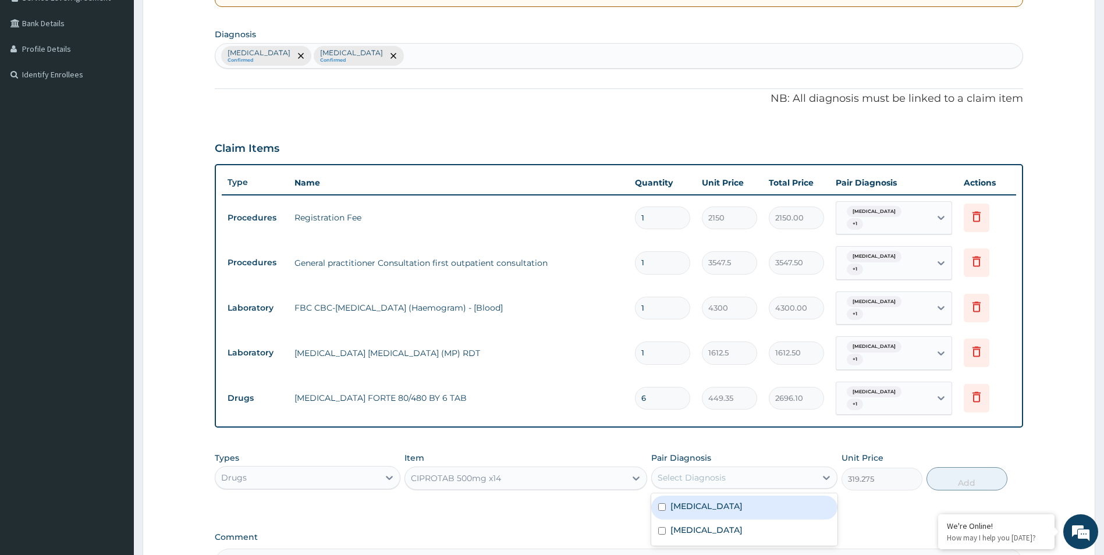
click at [731, 468] on div "Select Diagnosis" at bounding box center [734, 477] width 164 height 19
click at [696, 500] on label "Malaria" at bounding box center [706, 506] width 72 height 12
checkbox input "true"
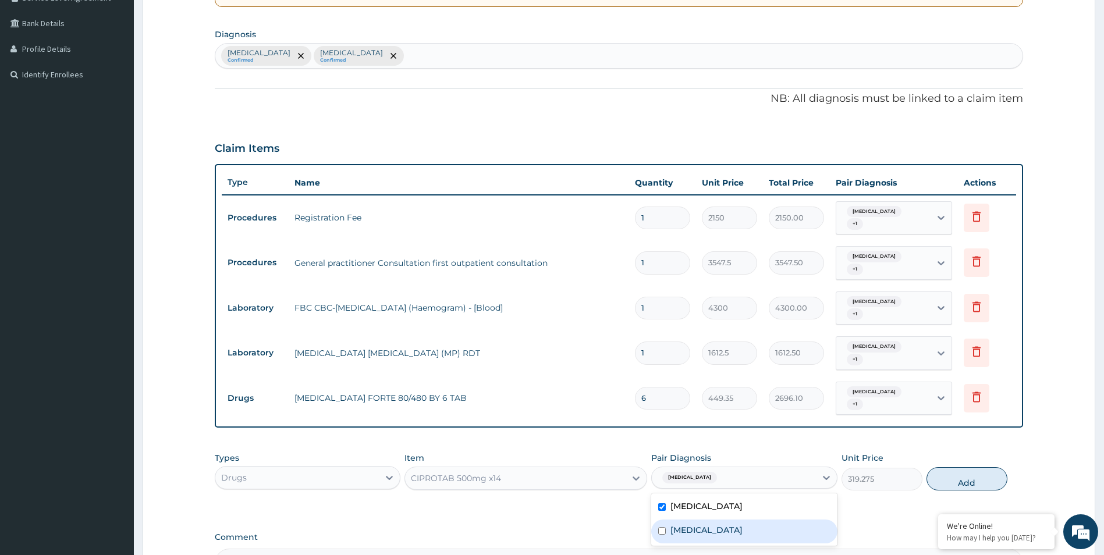
drag, startPoint x: 695, startPoint y: 507, endPoint x: 710, endPoint y: 504, distance: 16.0
click at [695, 524] on label "Sepsis" at bounding box center [706, 530] width 72 height 12
checkbox input "true"
click at [963, 467] on button "Add" at bounding box center [966, 478] width 81 height 23
type input "0"
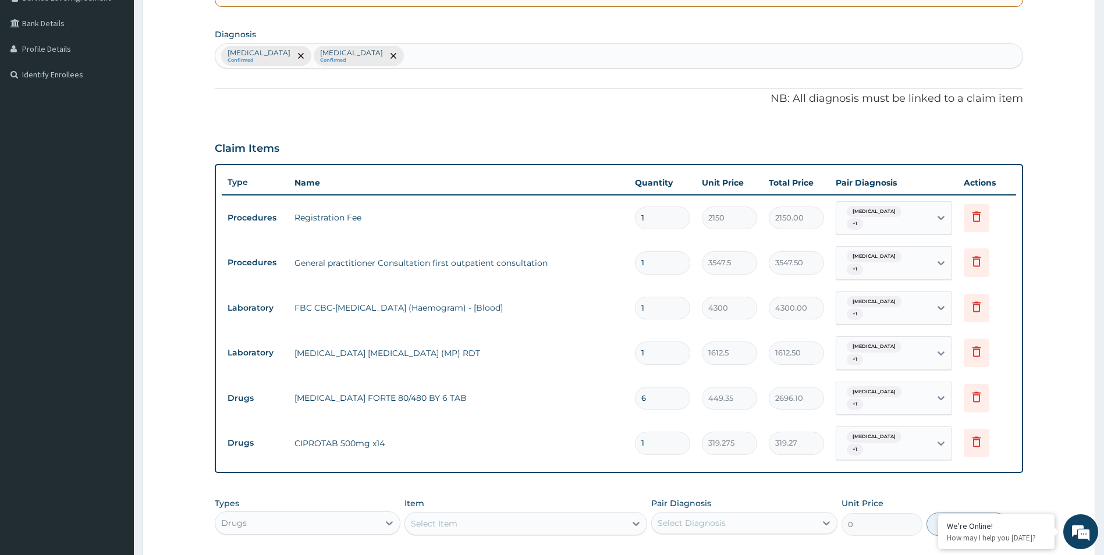
type input "10"
type input "3192.75"
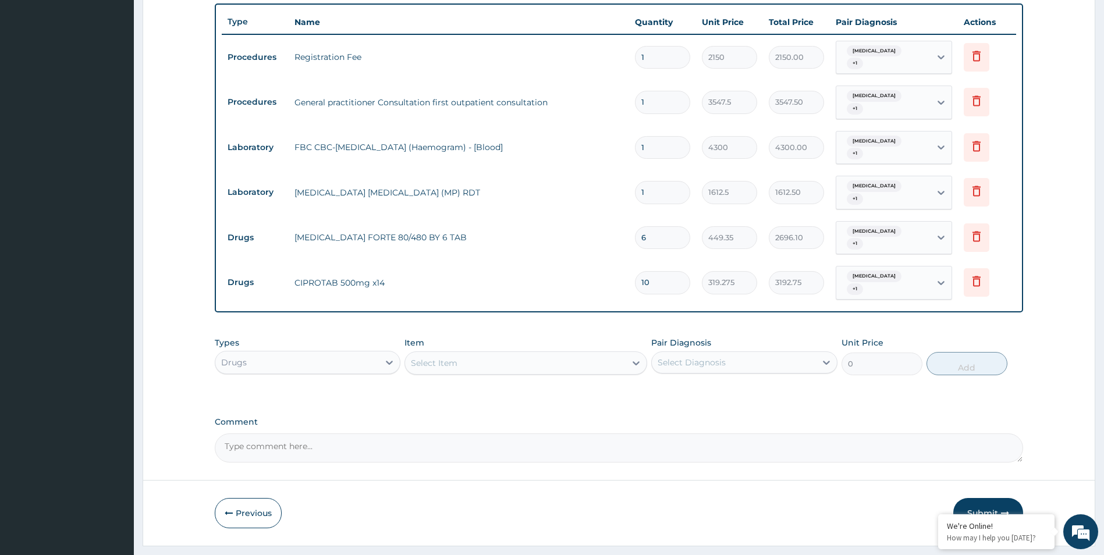
type input "10"
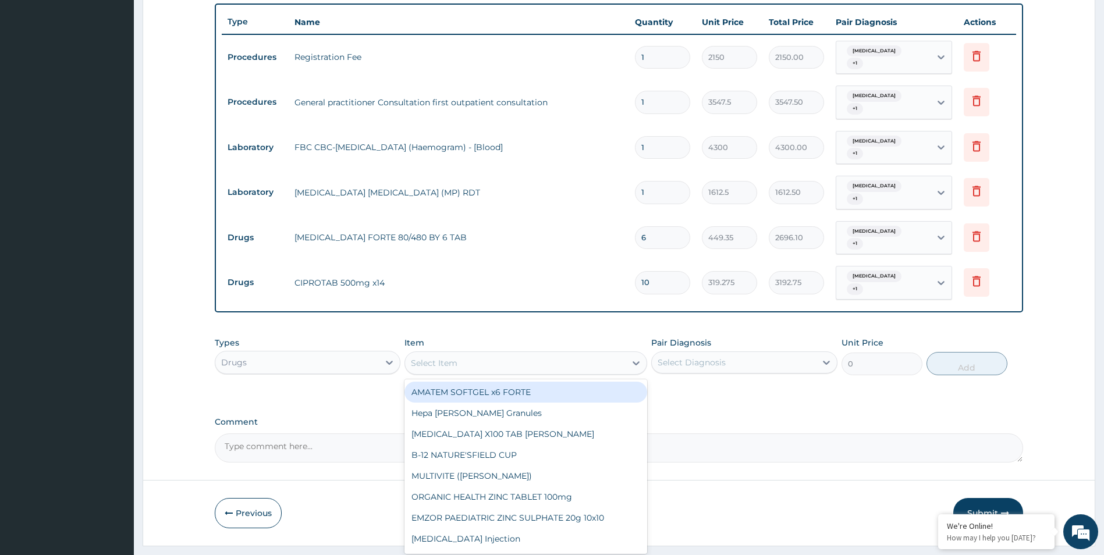
click at [459, 354] on div "Select Item" at bounding box center [515, 363] width 221 height 19
type input "["
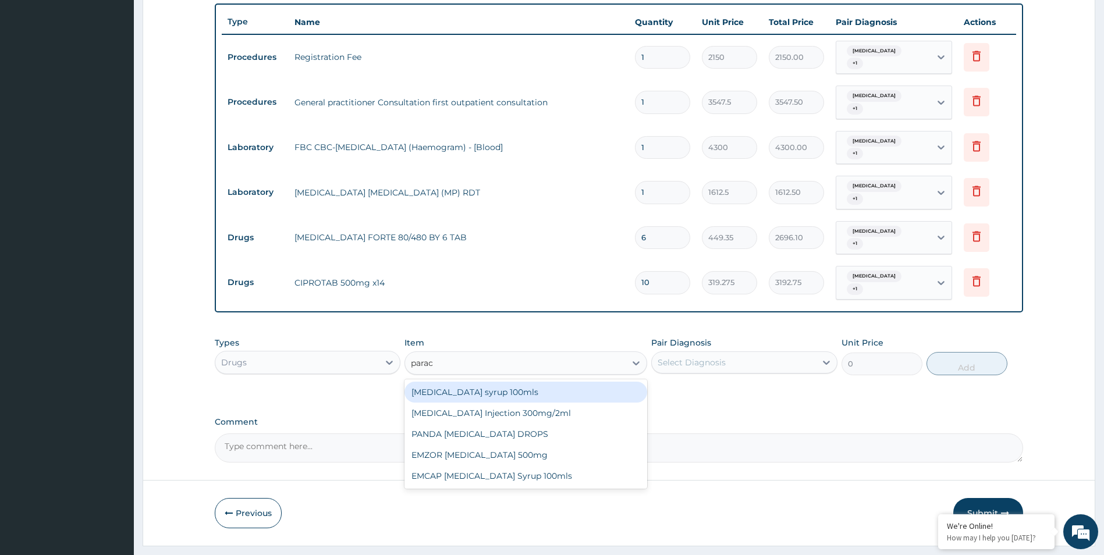
type input "parace"
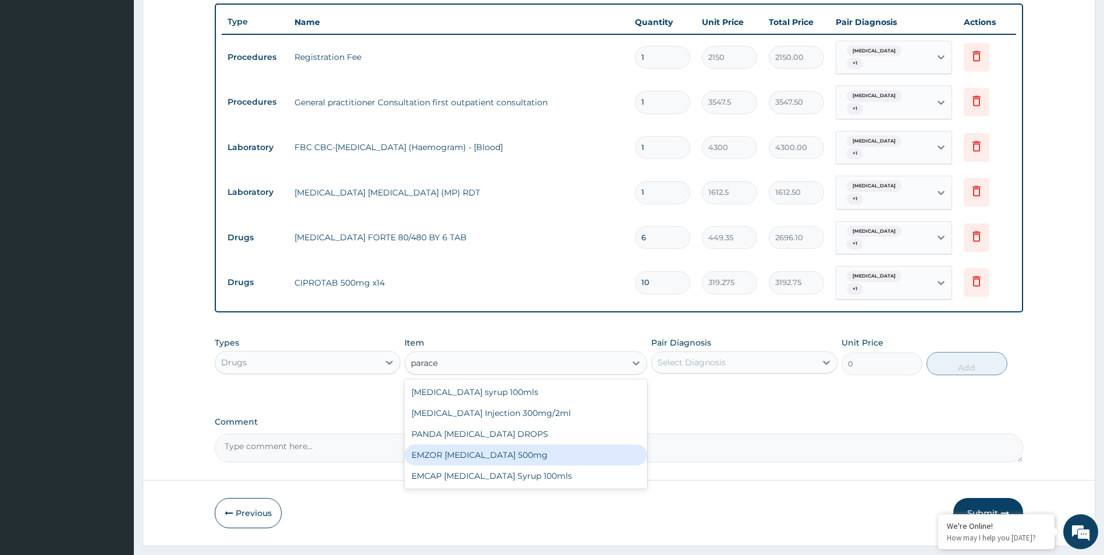
drag, startPoint x: 491, startPoint y: 429, endPoint x: 553, endPoint y: 395, distance: 70.3
click at [491, 445] on div "EMZOR PARACETAMOL 500mg" at bounding box center [525, 455] width 243 height 21
type input "23.65"
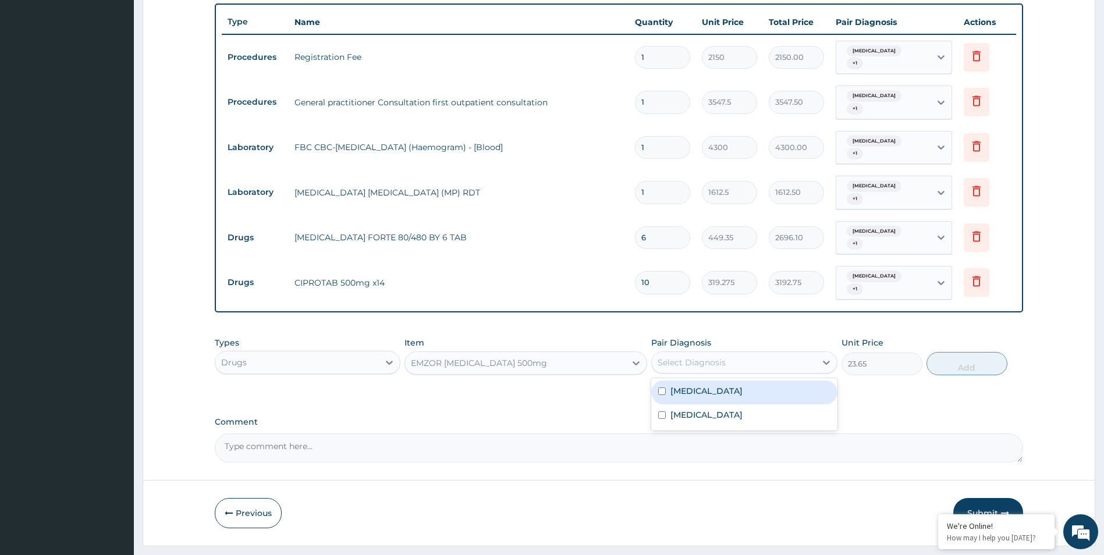
drag, startPoint x: 751, startPoint y: 337, endPoint x: 744, endPoint y: 353, distance: 17.2
click at [752, 353] on div "Select Diagnosis" at bounding box center [734, 362] width 164 height 19
click at [730, 381] on div "Malaria" at bounding box center [744, 393] width 186 height 24
checkbox input "true"
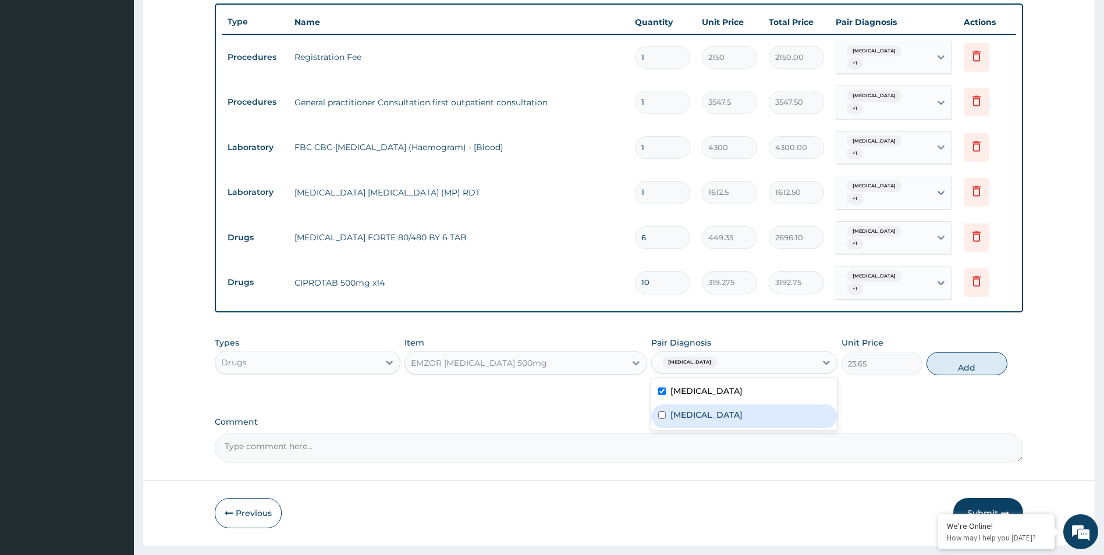
click at [729, 404] on div "Sepsis" at bounding box center [744, 416] width 186 height 24
checkbox input "true"
click at [955, 352] on button "Add" at bounding box center [966, 363] width 81 height 23
type input "0"
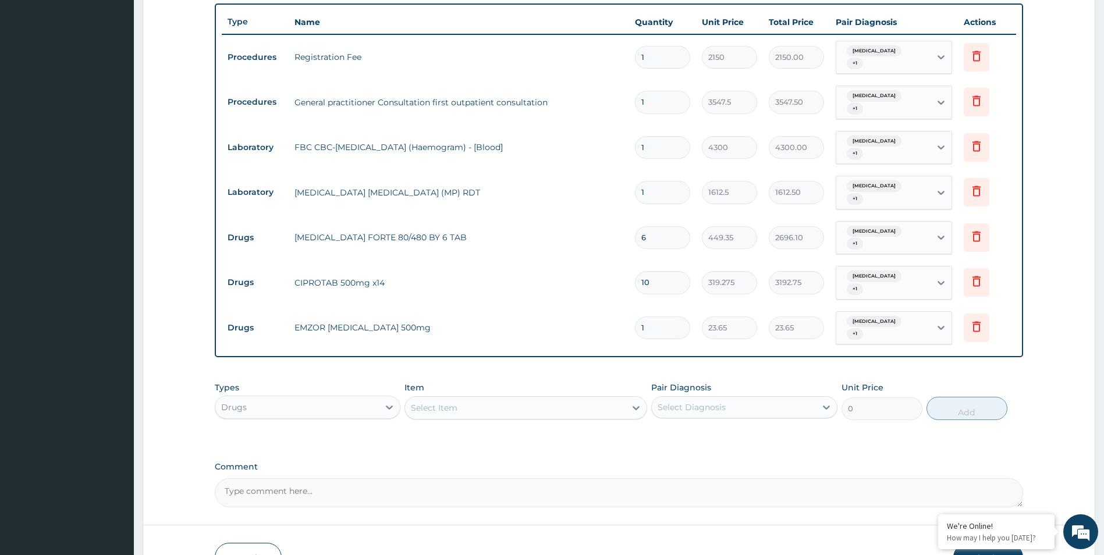
type input "0.00"
type input "3"
type input "70.95"
type input "30"
type input "709.50"
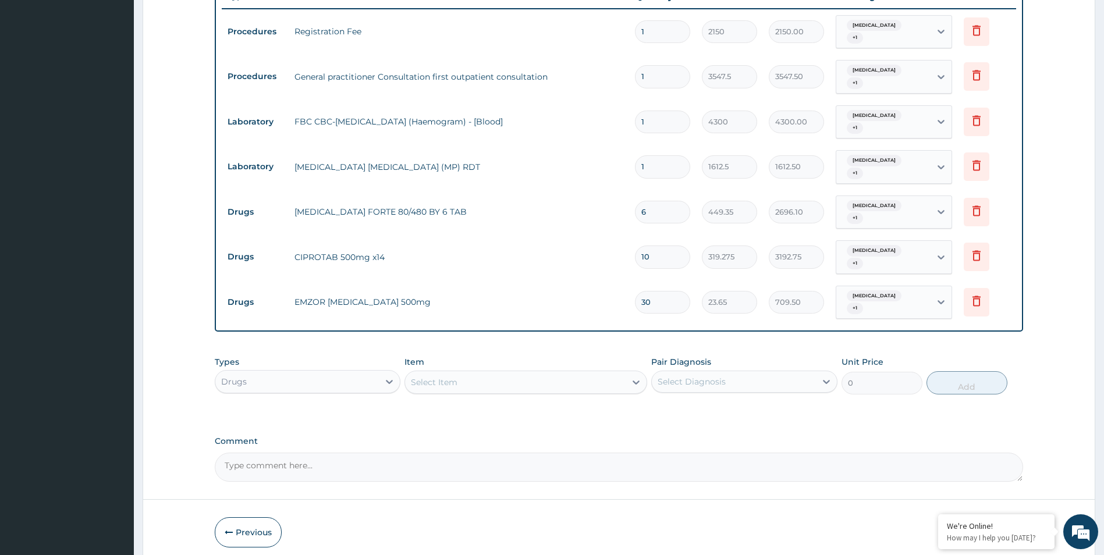
scroll to position [458, 0]
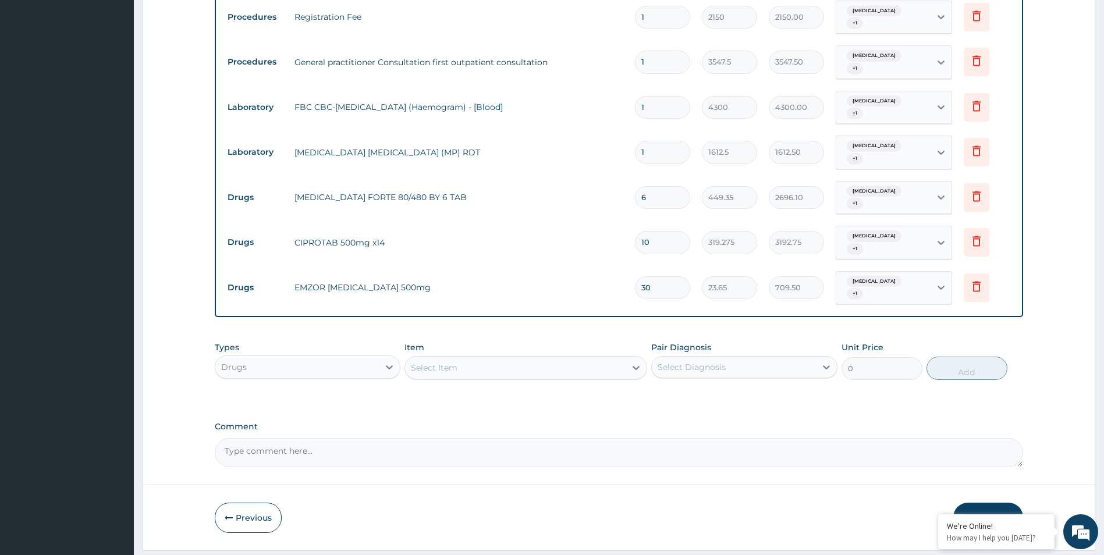
click at [990, 503] on button "Submit" at bounding box center [988, 518] width 70 height 30
click at [657, 276] on input "30" at bounding box center [662, 287] width 55 height 23
type input "3"
type input "70.95"
type input "0.00"
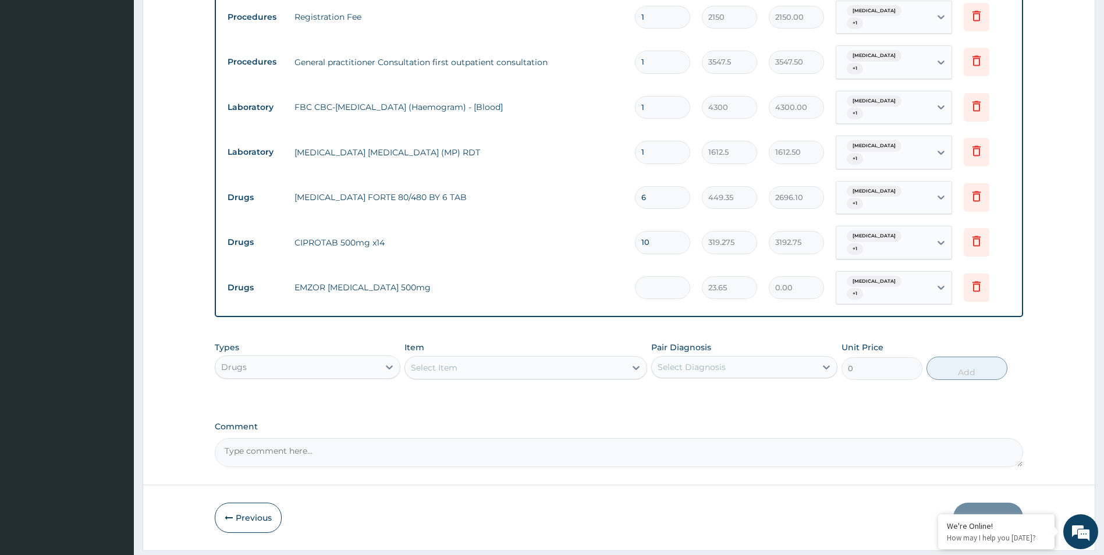
type input "2"
type input "47.30"
type input "20"
type input "473.00"
type input "20"
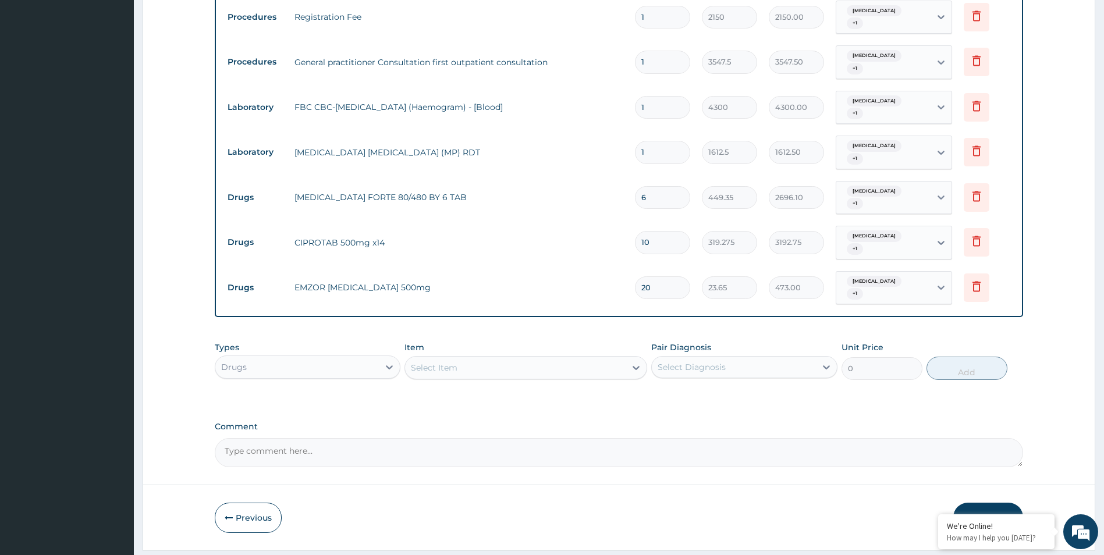
click at [987, 503] on button "Submit" at bounding box center [988, 518] width 70 height 30
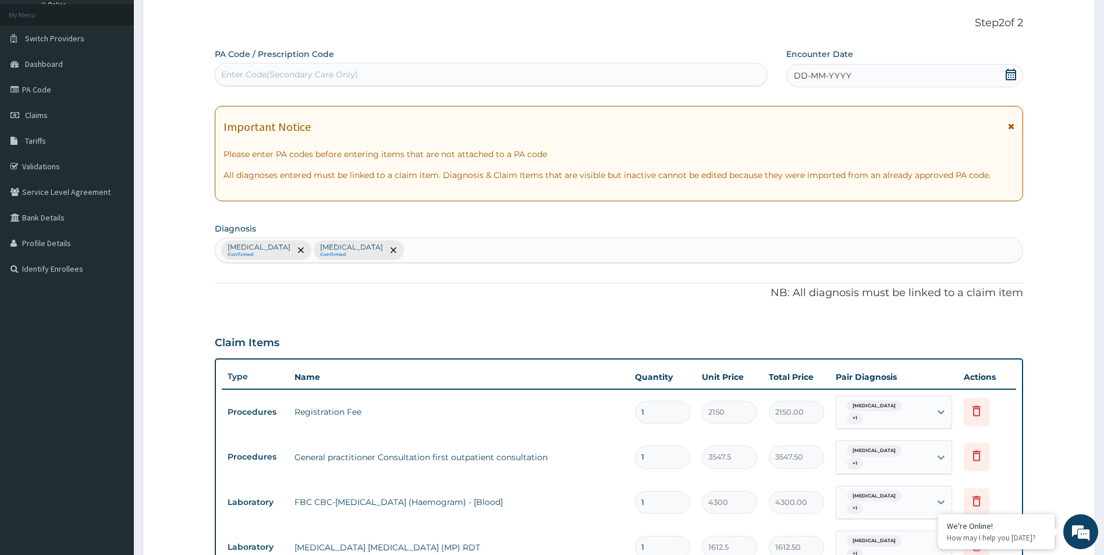
scroll to position [0, 0]
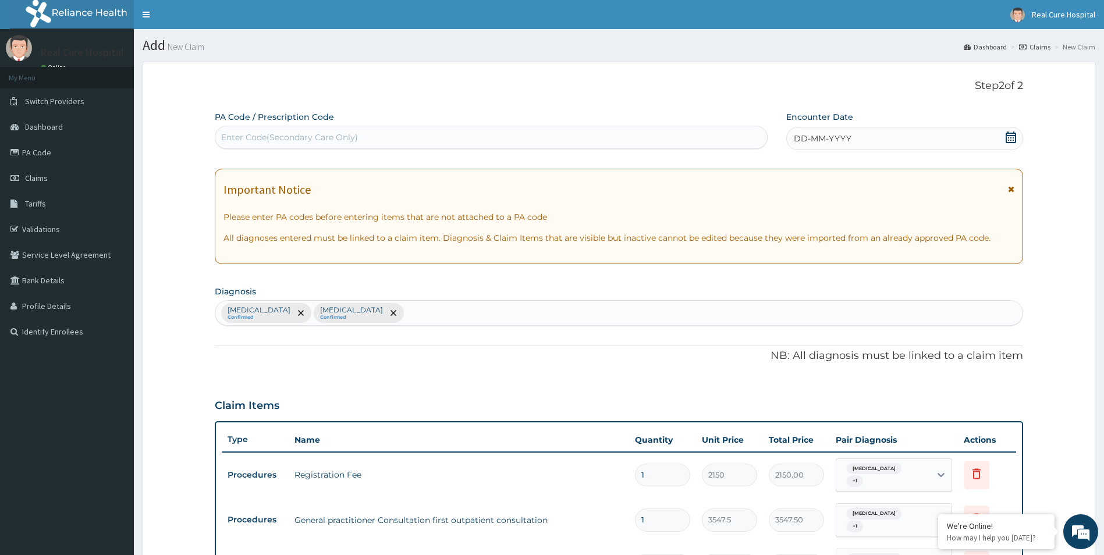
click at [1010, 140] on icon at bounding box center [1011, 137] width 12 height 12
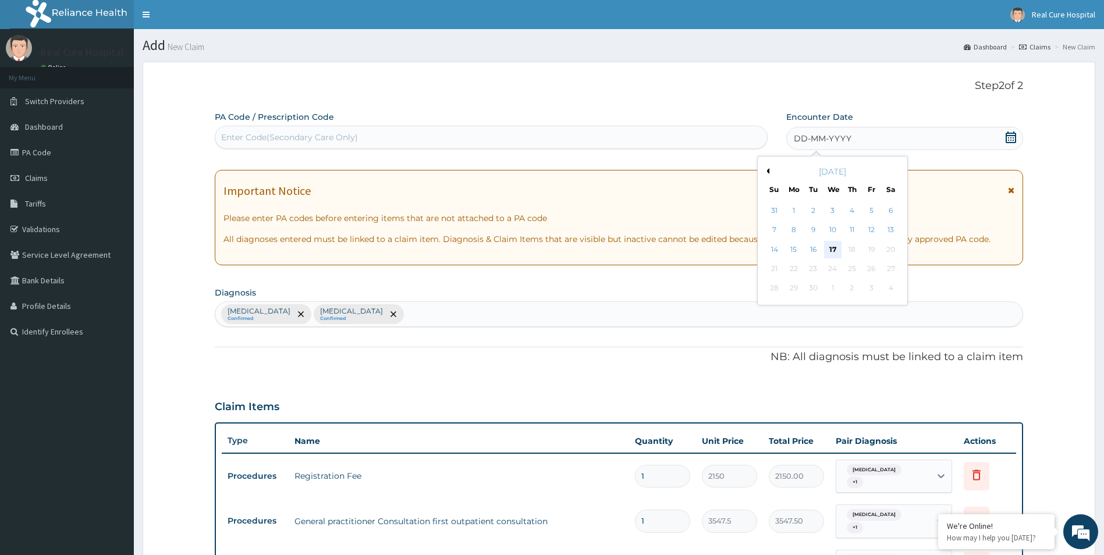
click at [830, 251] on div "17" at bounding box center [832, 249] width 17 height 17
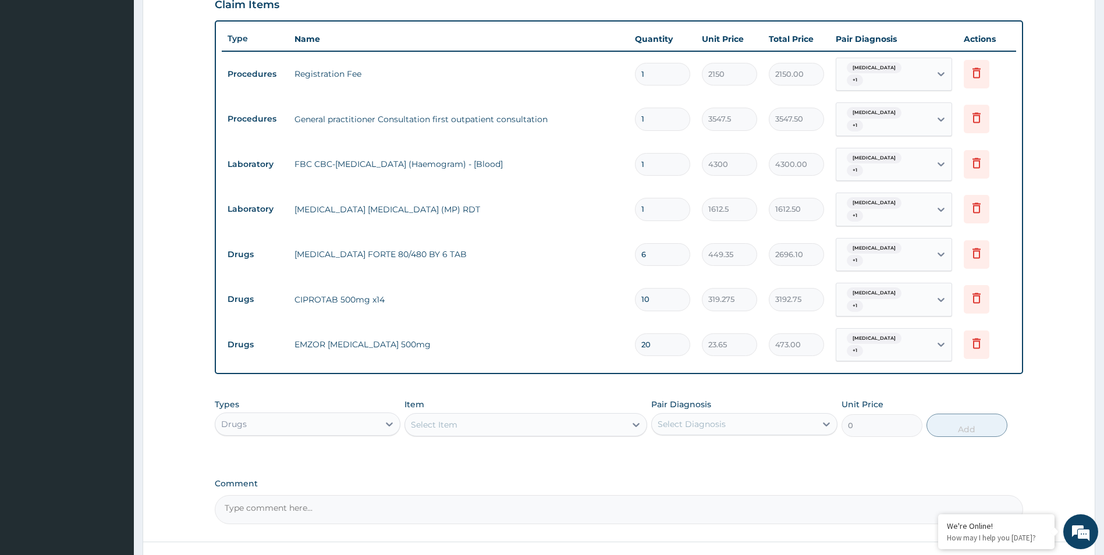
scroll to position [407, 0]
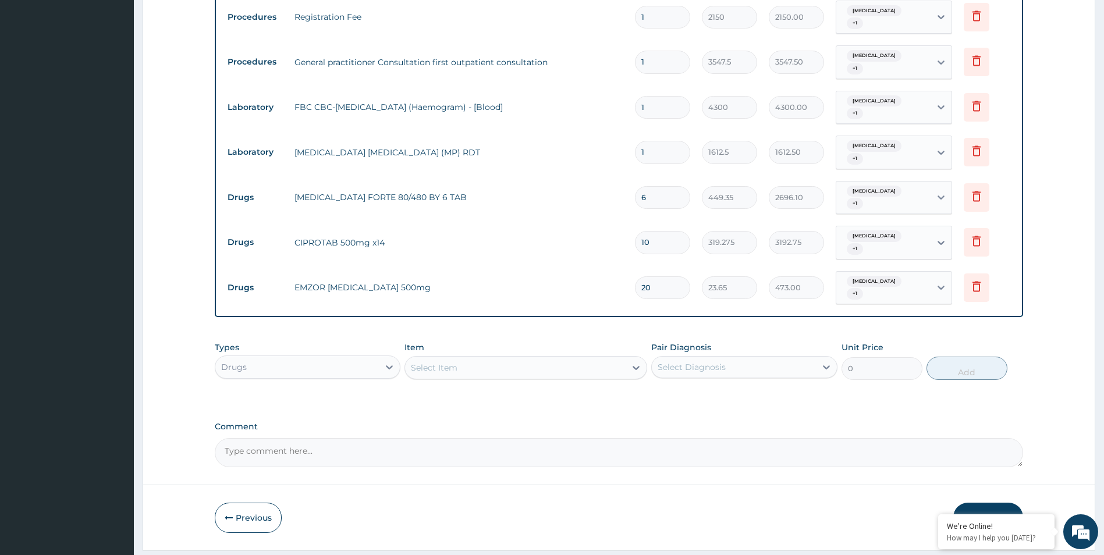
click at [1009, 503] on button "Submit" at bounding box center [988, 518] width 70 height 30
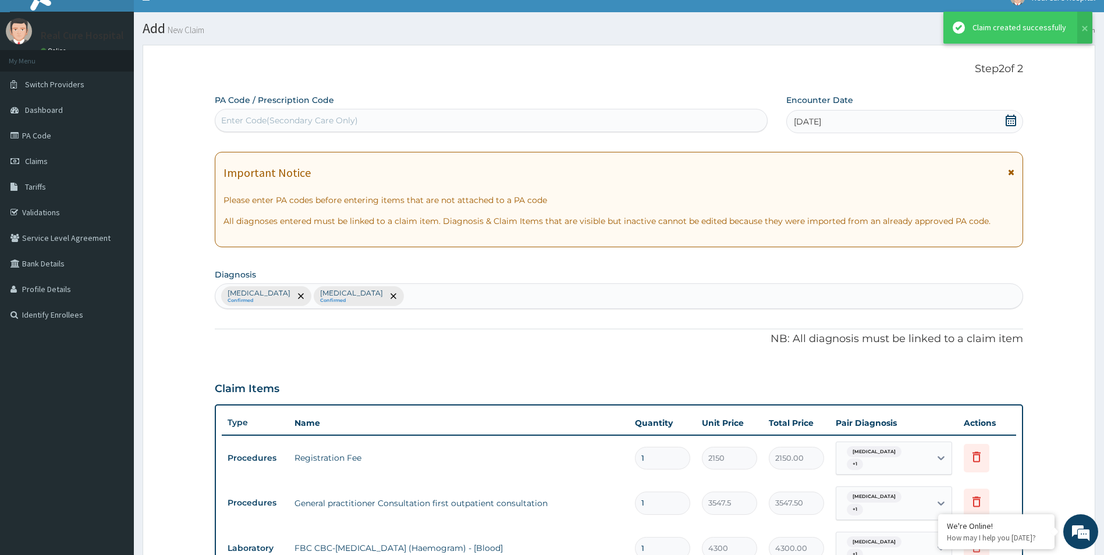
scroll to position [458, 0]
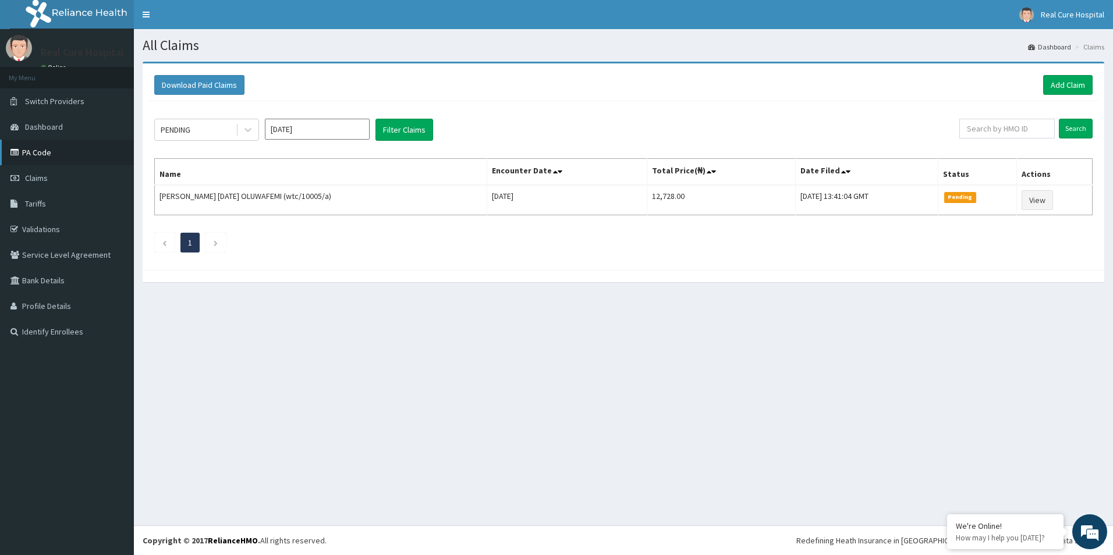
click at [48, 152] on link "PA Code" at bounding box center [67, 153] width 134 height 26
click at [43, 151] on link "PA Code" at bounding box center [67, 153] width 134 height 26
click at [1078, 90] on link "Add Claim" at bounding box center [1067, 85] width 49 height 20
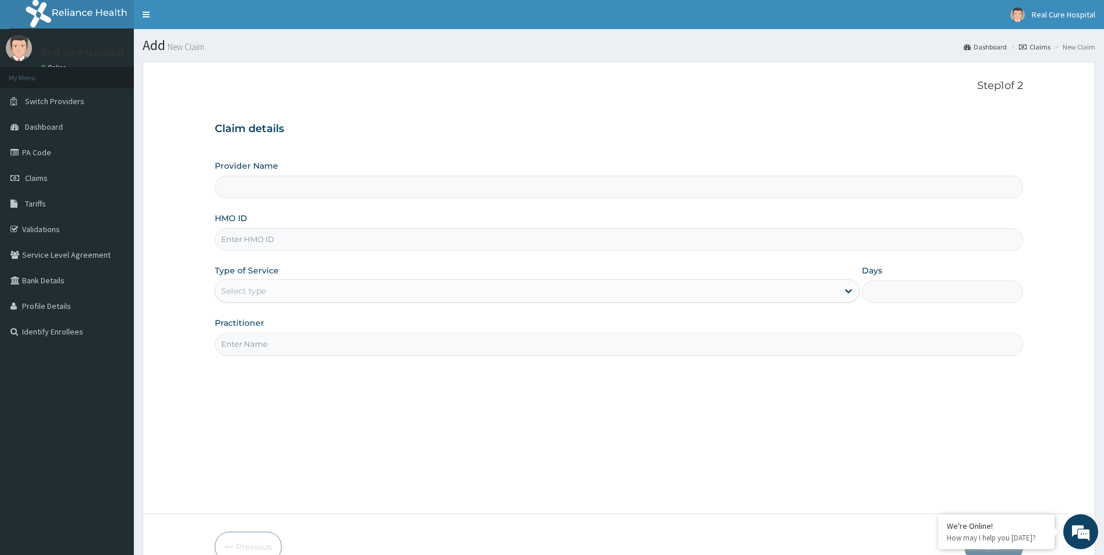
click at [237, 240] on input "HMO ID" at bounding box center [619, 239] width 809 height 23
type input "b"
type input "Real cure Hospital"
type input "brf/10026/b"
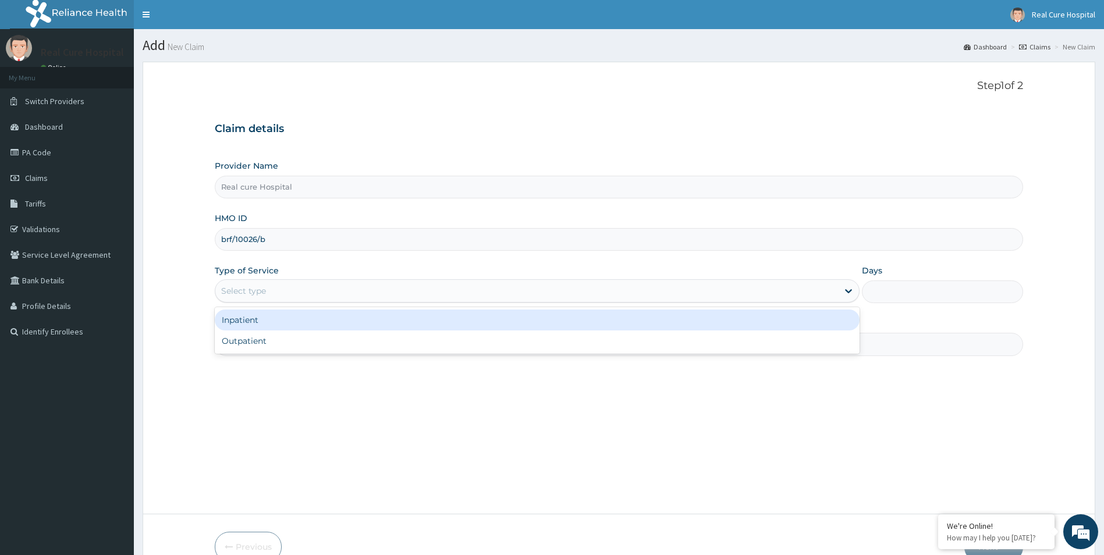
click at [249, 296] on div "Select type" at bounding box center [243, 291] width 45 height 12
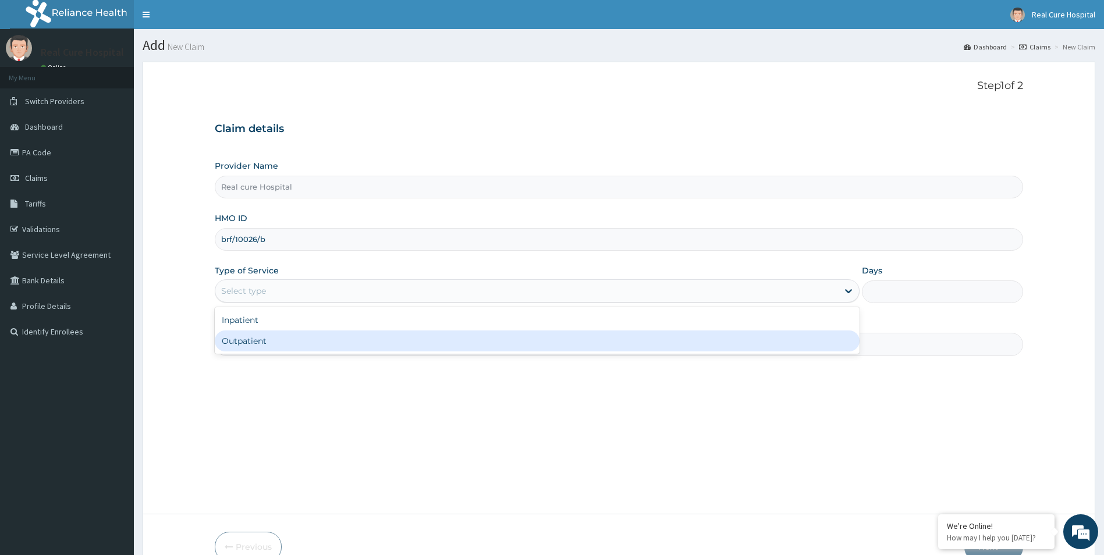
click at [234, 340] on div "Outpatient" at bounding box center [537, 340] width 645 height 21
type input "1"
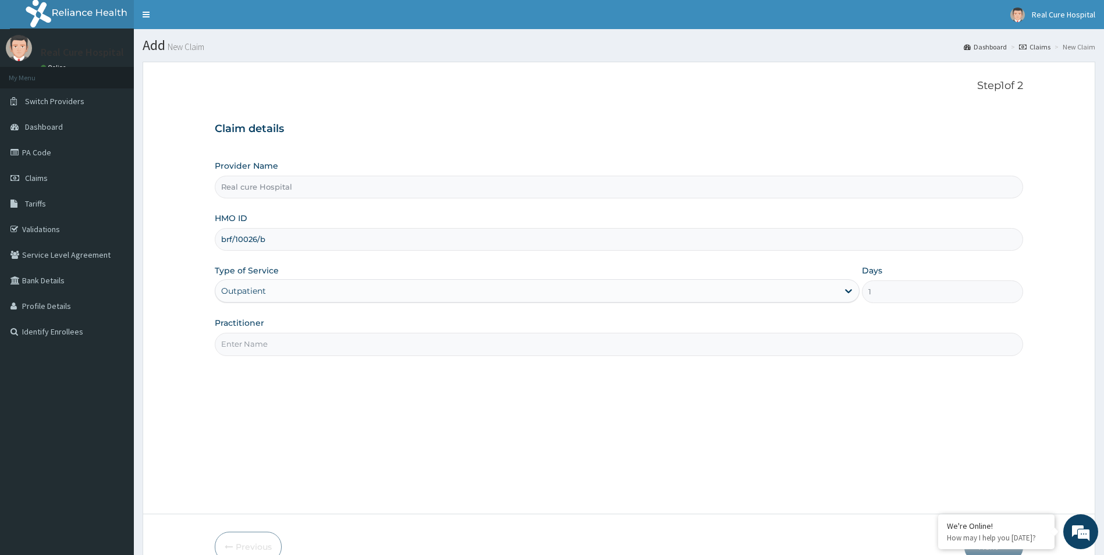
click at [247, 346] on input "Practitioner" at bounding box center [619, 344] width 809 height 23
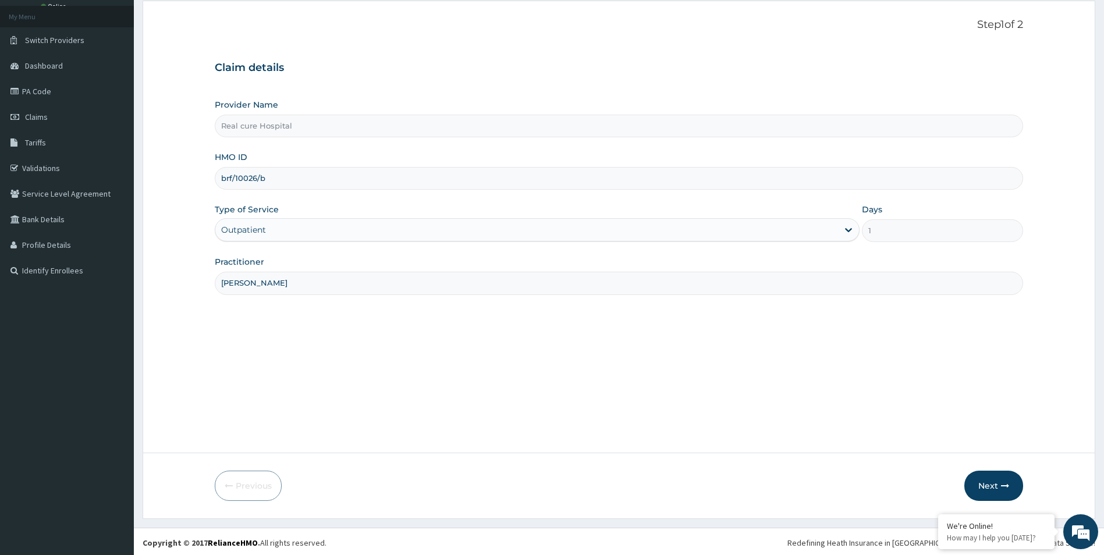
scroll to position [63, 0]
type input "[PERSON_NAME]"
click at [991, 480] on button "Next" at bounding box center [993, 483] width 59 height 30
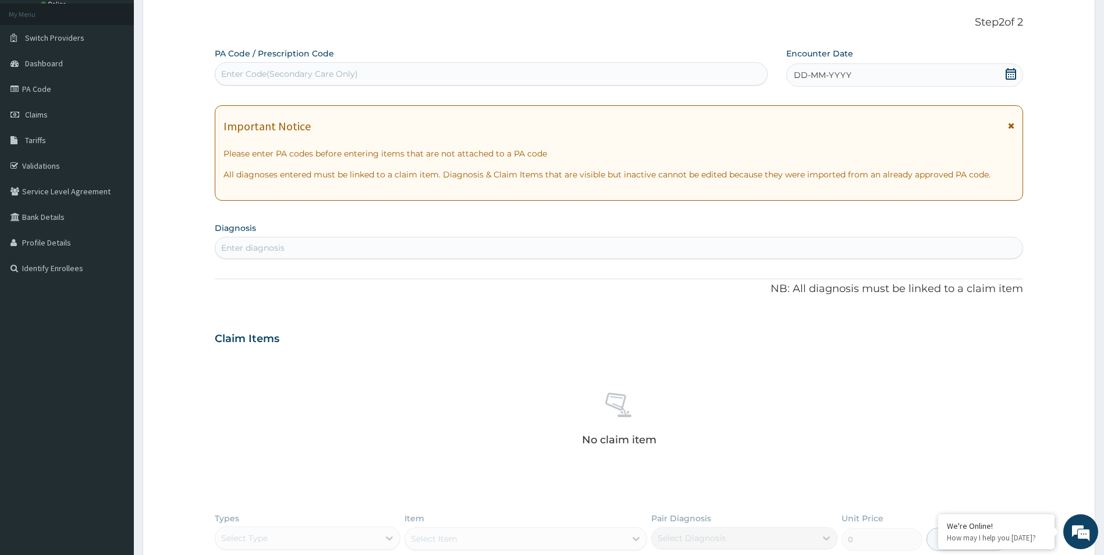
click at [332, 71] on div "Enter Code(Secondary Care Only)" at bounding box center [289, 74] width 137 height 12
paste input "PA/B14DEB"
type input "PA/B14DEB"
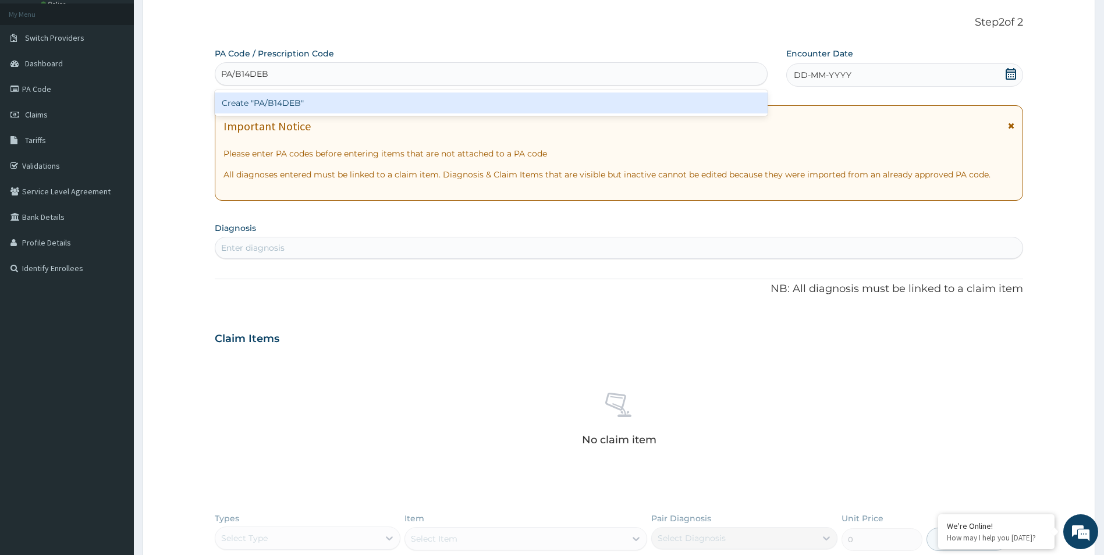
click at [271, 101] on div "Create "PA/B14DEB"" at bounding box center [491, 103] width 553 height 21
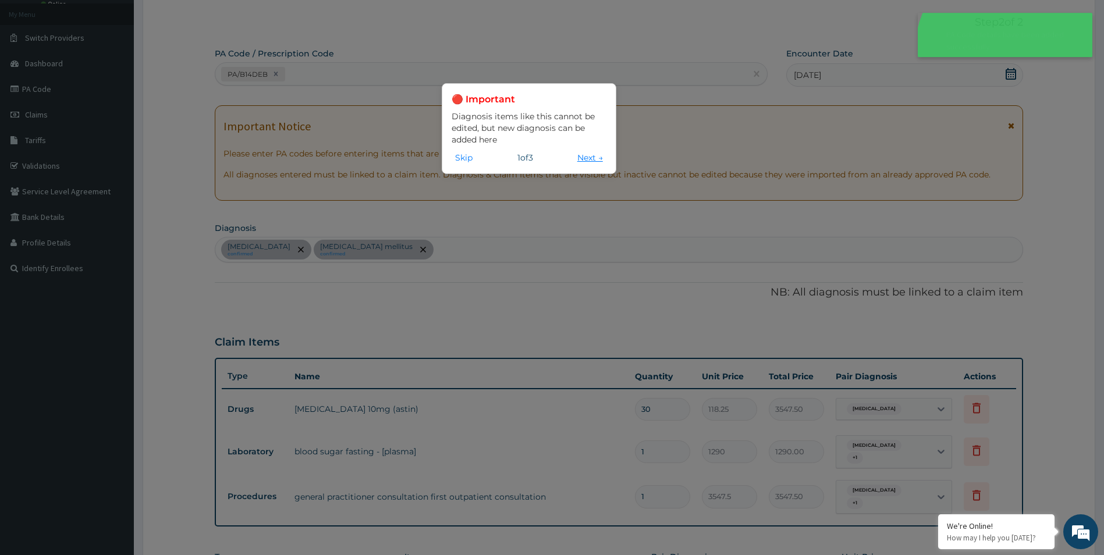
click at [591, 155] on button "Next →" at bounding box center [590, 157] width 33 height 13
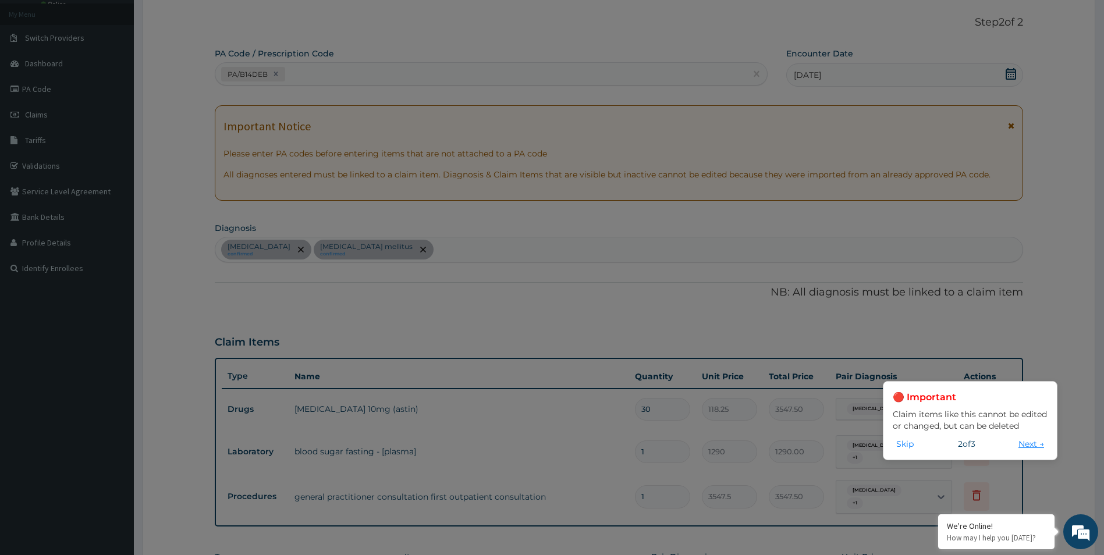
click at [1024, 443] on button "Next →" at bounding box center [1031, 444] width 33 height 13
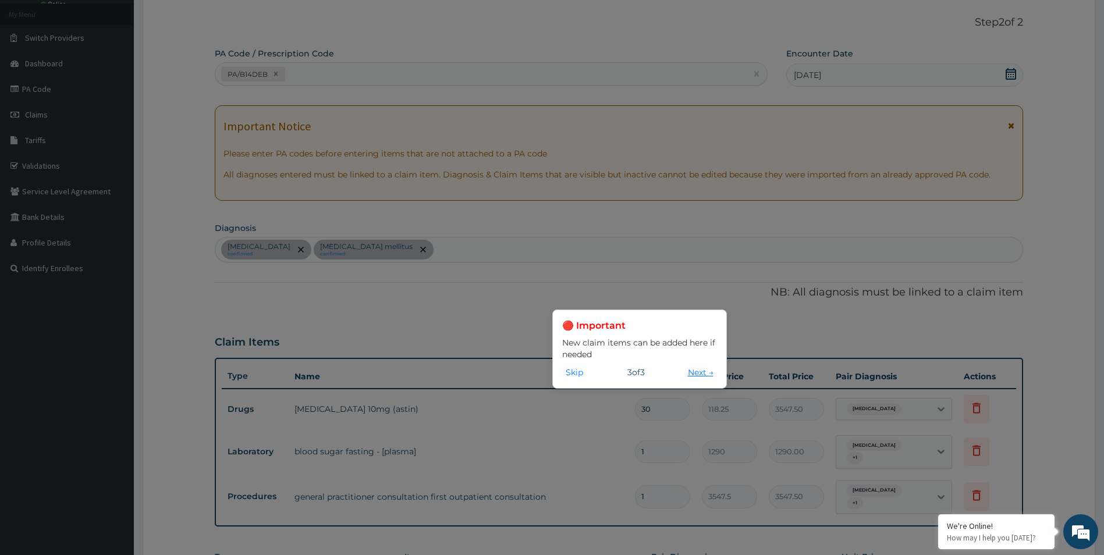
click at [697, 372] on button "Next →" at bounding box center [700, 372] width 33 height 13
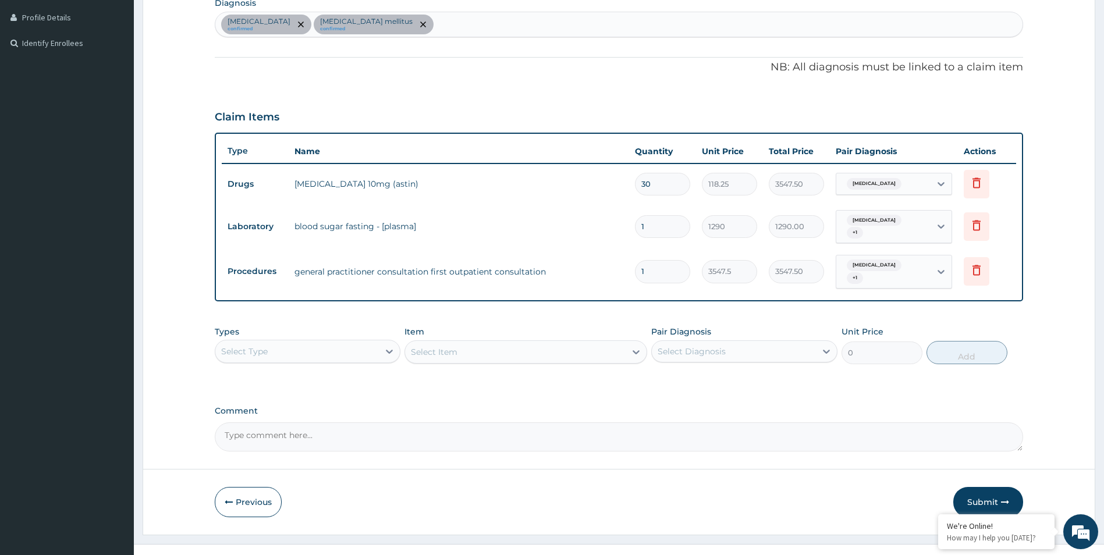
scroll to position [296, 0]
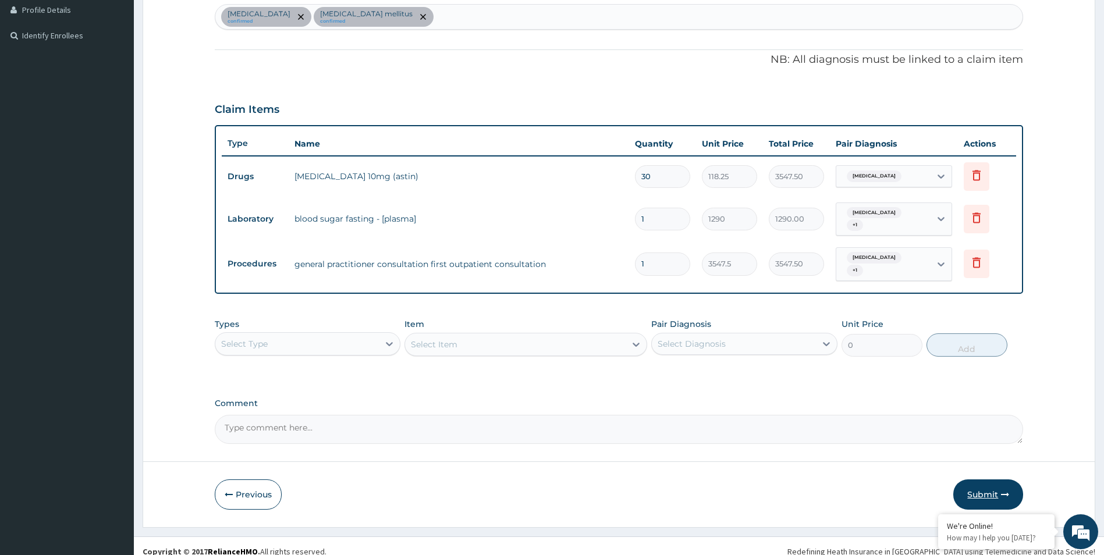
click at [982, 496] on button "Submit" at bounding box center [988, 494] width 70 height 30
